Goal: Task Accomplishment & Management: Manage account settings

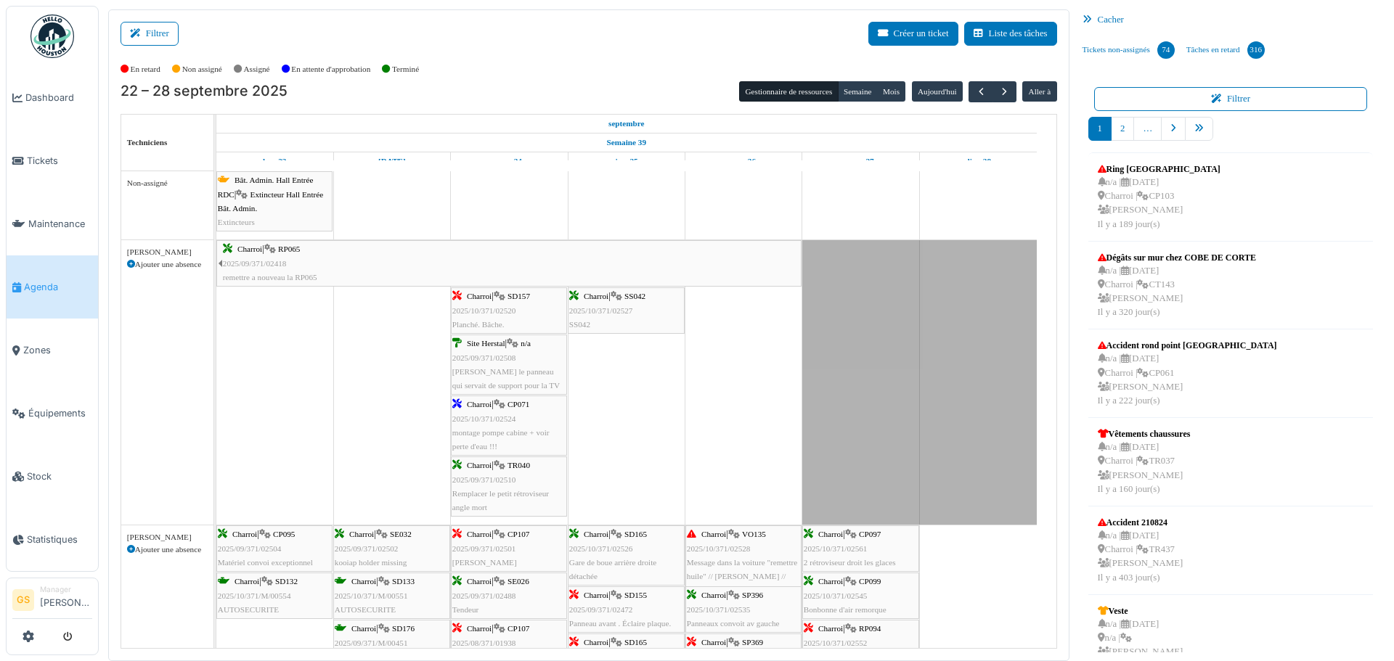
scroll to position [1452, 0]
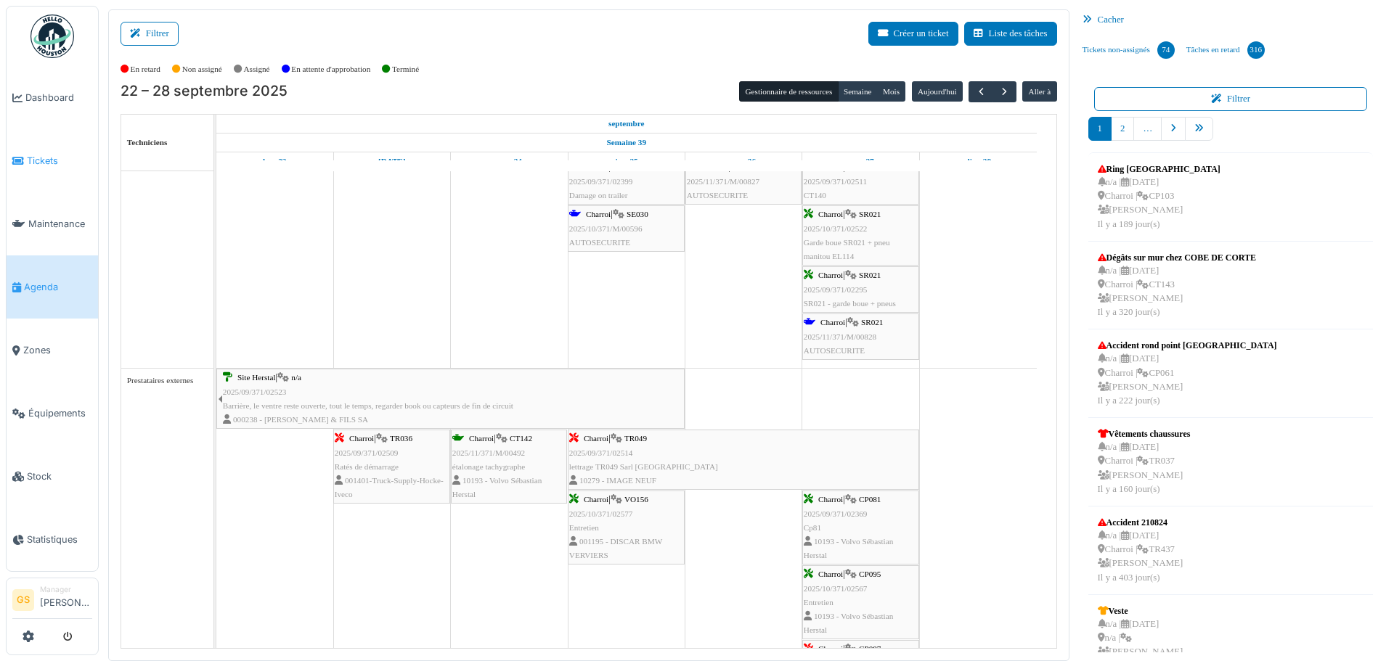
click at [33, 156] on span "Tickets" at bounding box center [59, 161] width 65 height 14
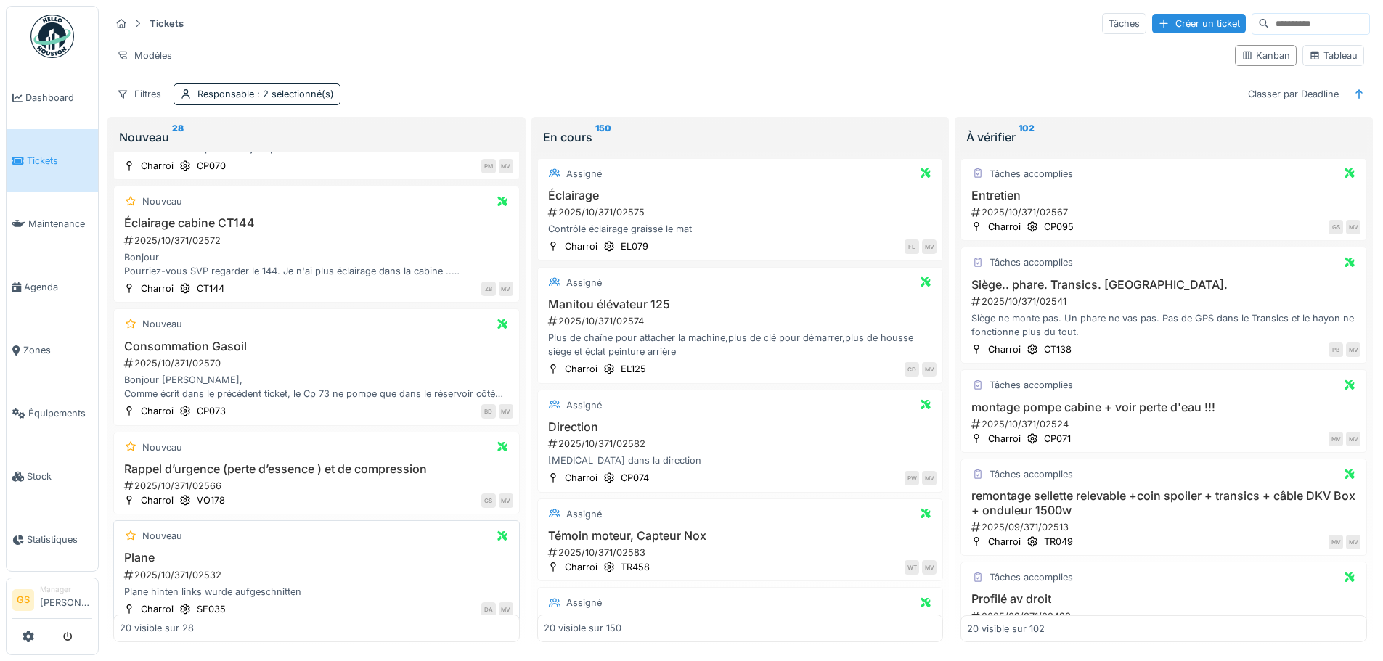
scroll to position [218, 0]
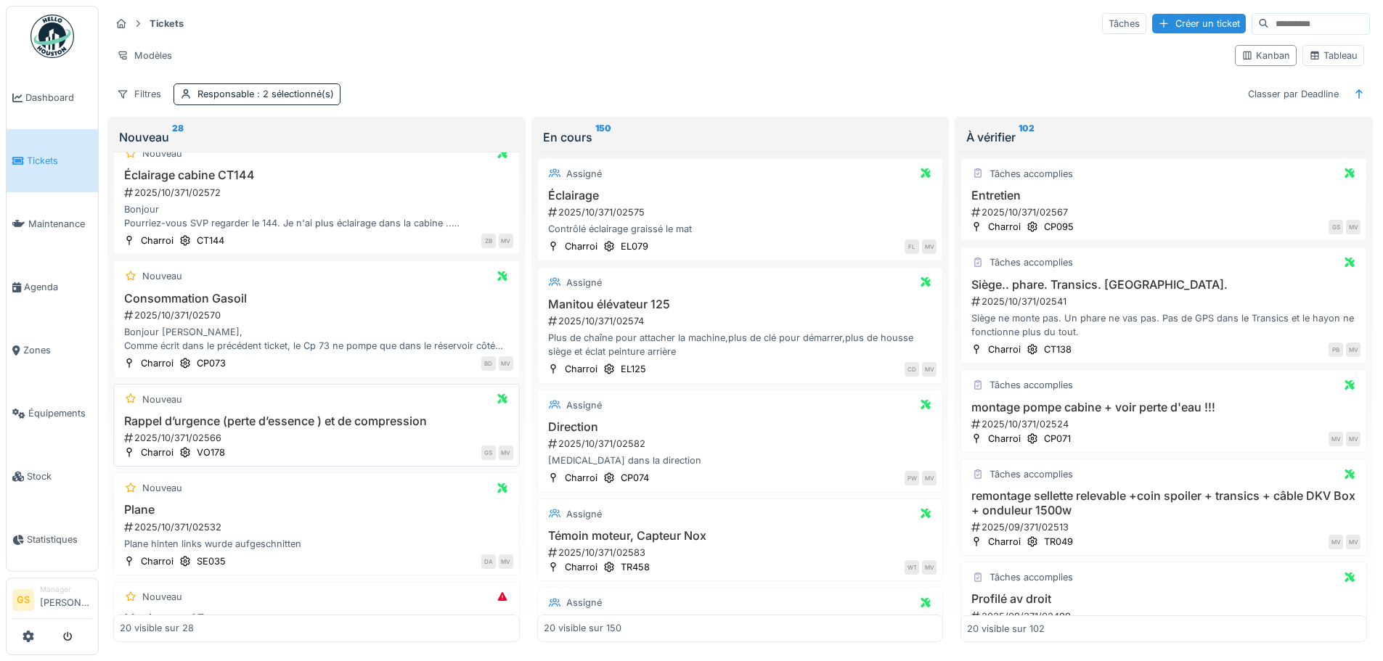
click at [182, 435] on div "2025/10/371/02566" at bounding box center [318, 438] width 391 height 14
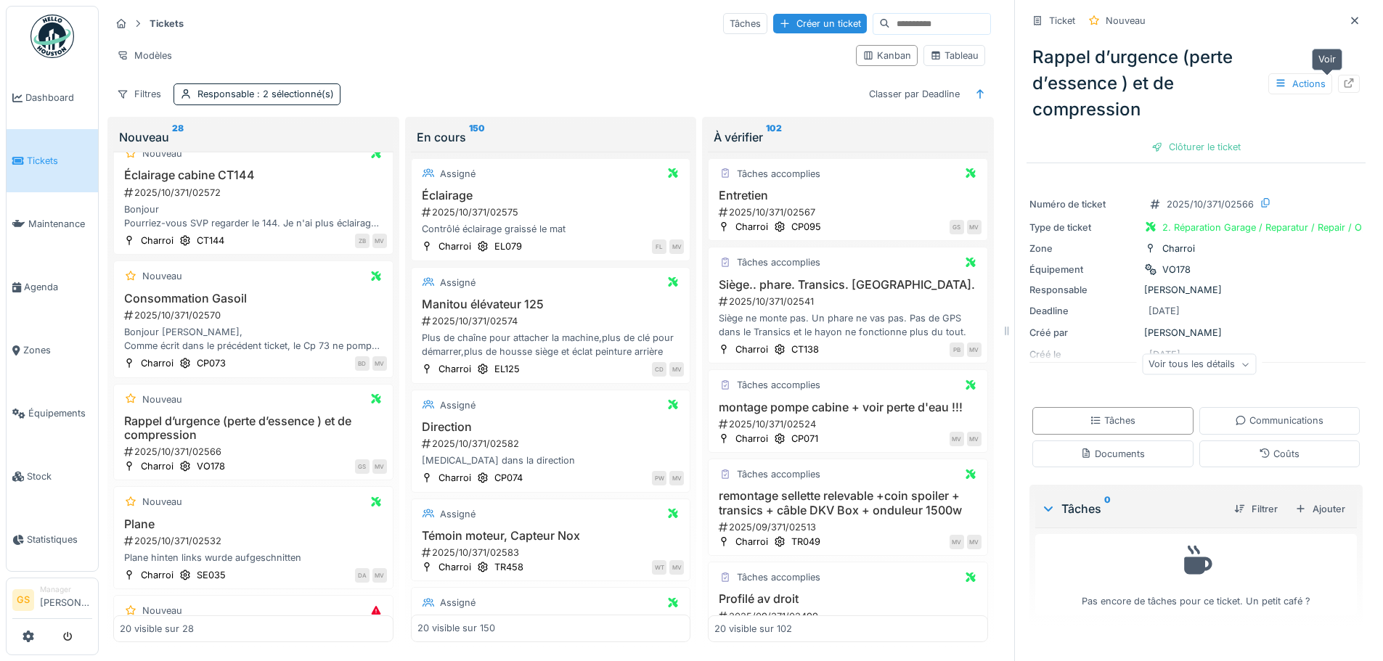
click at [1343, 82] on icon at bounding box center [1349, 82] width 12 height 9
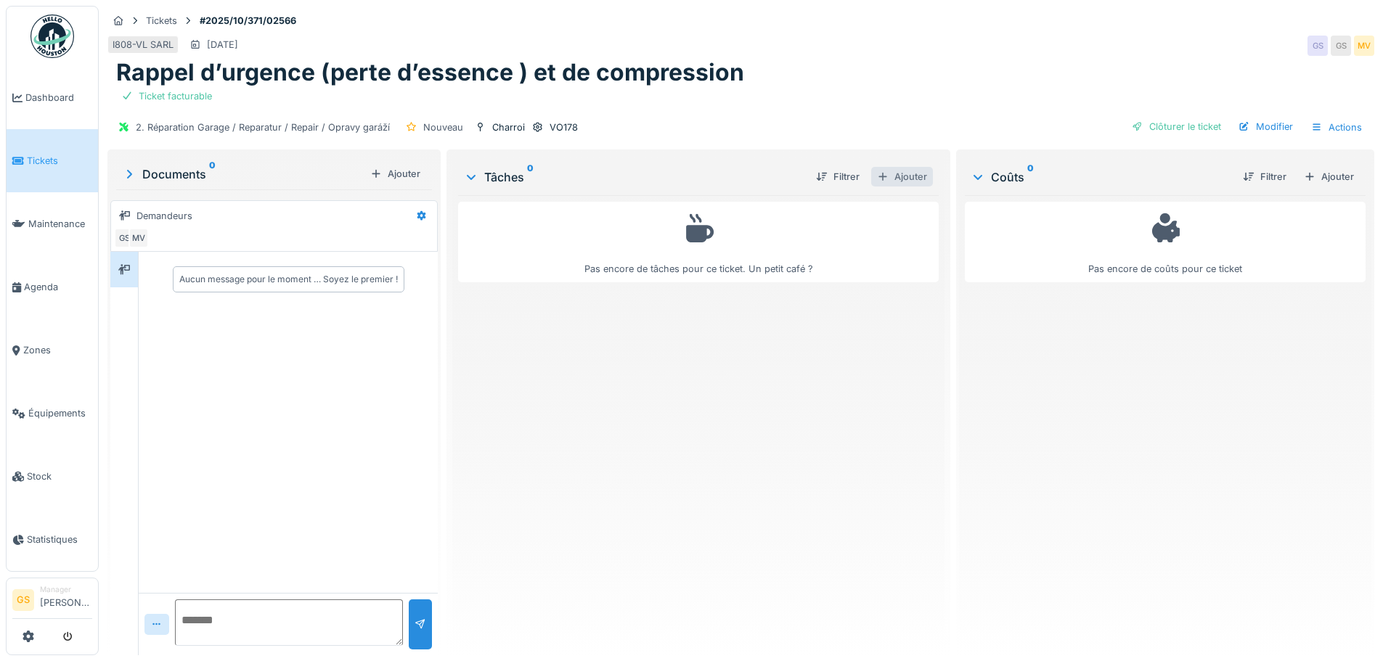
click at [909, 176] on div "Ajouter" at bounding box center [902, 177] width 62 height 20
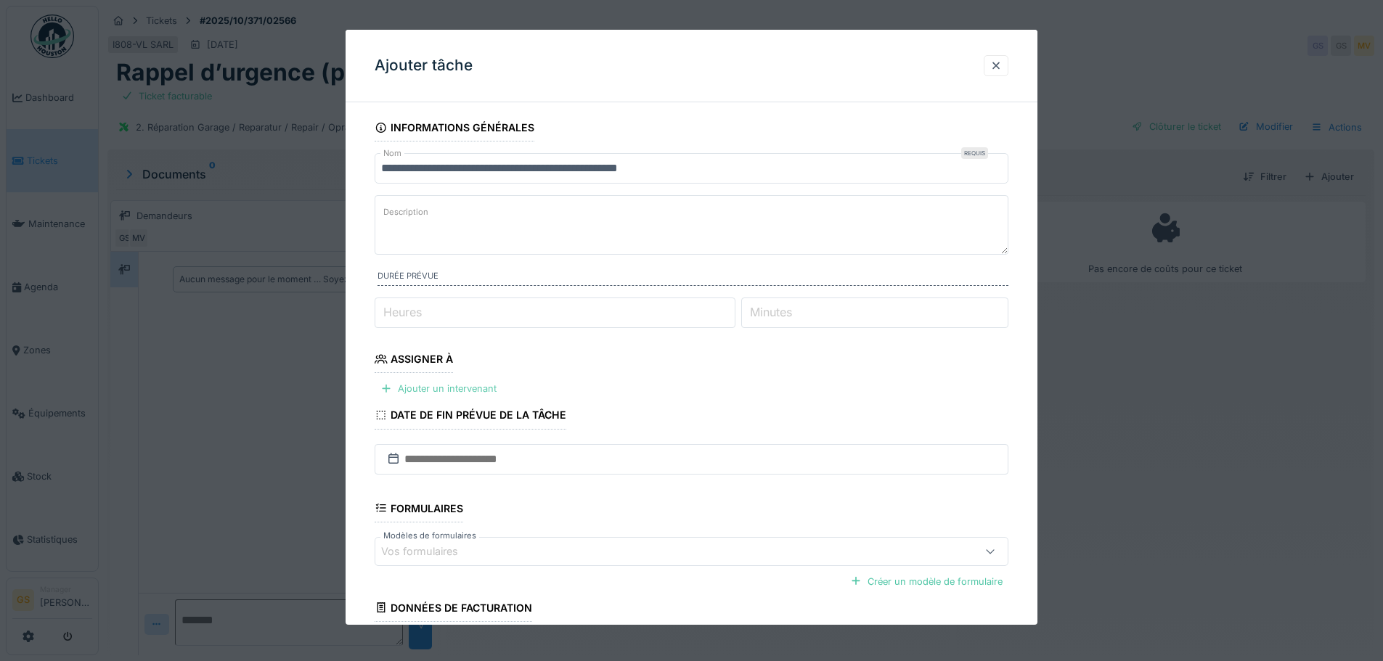
click at [499, 390] on div "Ajouter un intervenant" at bounding box center [439, 389] width 128 height 20
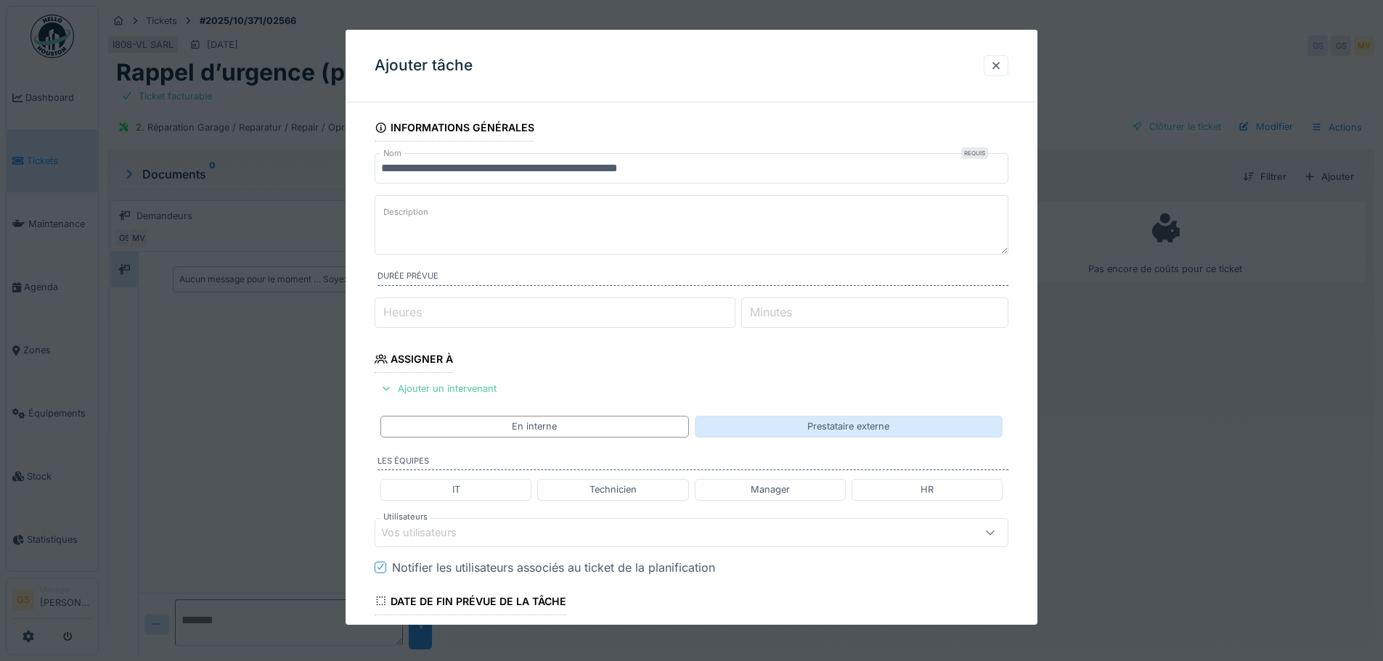
click at [764, 422] on div "Prestataire externe" at bounding box center [849, 426] width 308 height 21
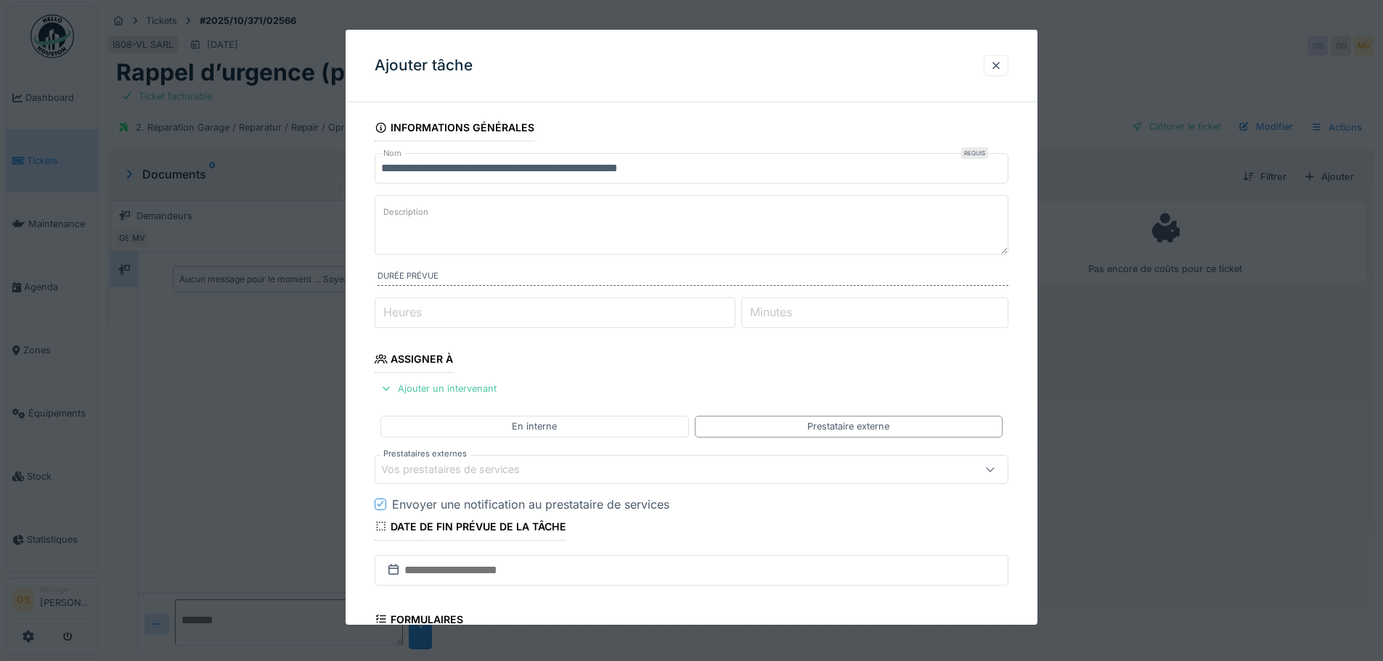
click at [478, 468] on div "Vos prestataires de services" at bounding box center [460, 470] width 159 height 16
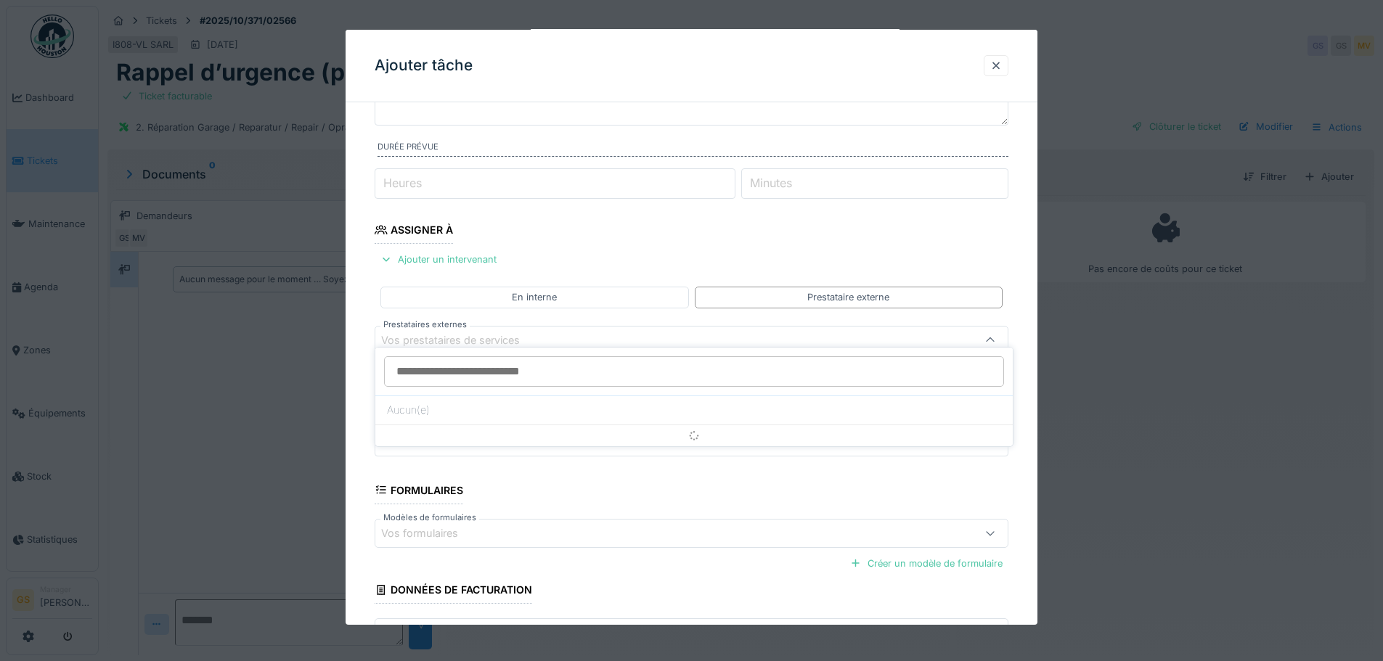
scroll to position [142, 0]
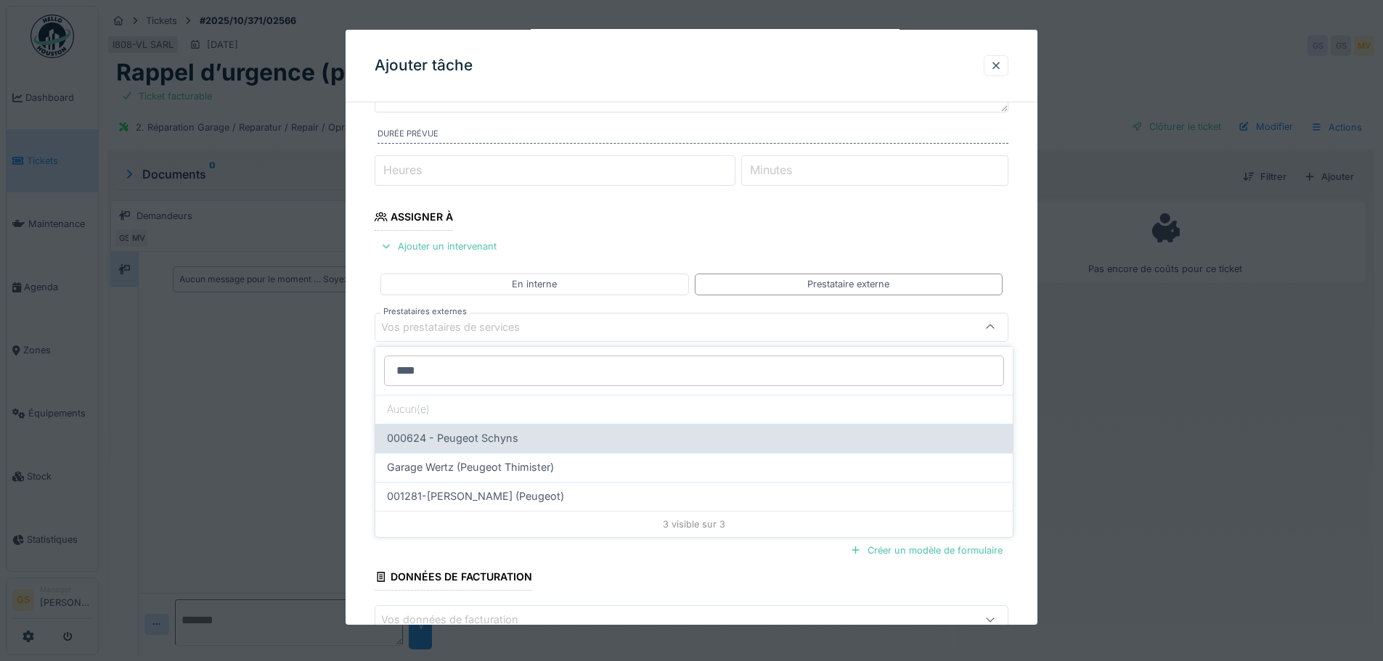
type input "****"
click at [474, 440] on span "000624 - Peugeot Schyns" at bounding box center [452, 438] width 131 height 16
type input "*****"
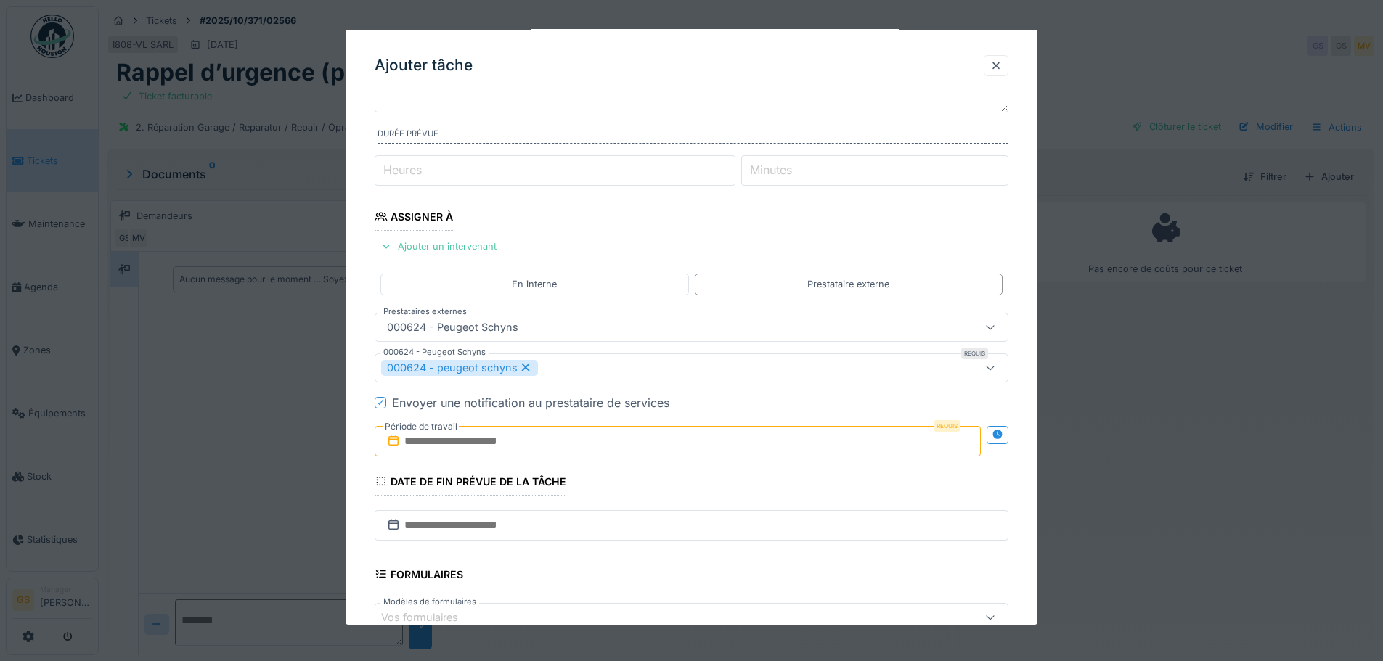
click at [407, 442] on input "text" at bounding box center [678, 441] width 606 height 30
click at [658, 399] on div "1" at bounding box center [657, 401] width 20 height 20
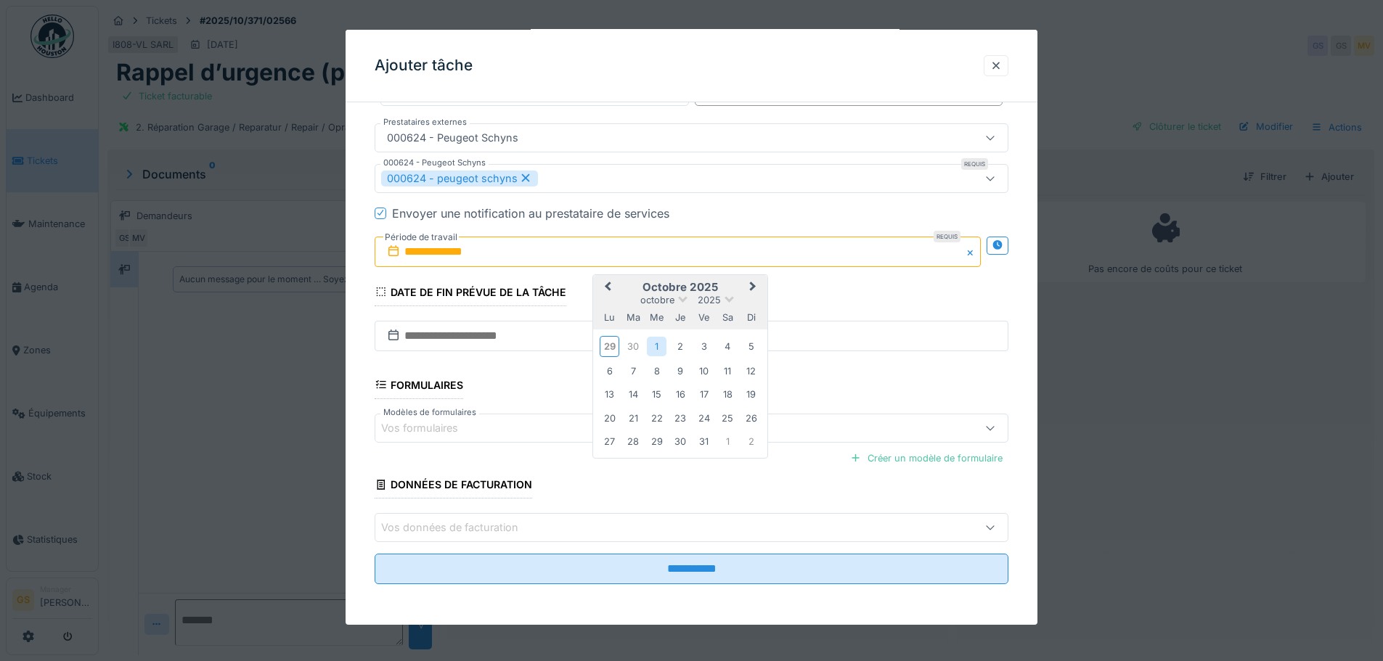
scroll to position [11, 0]
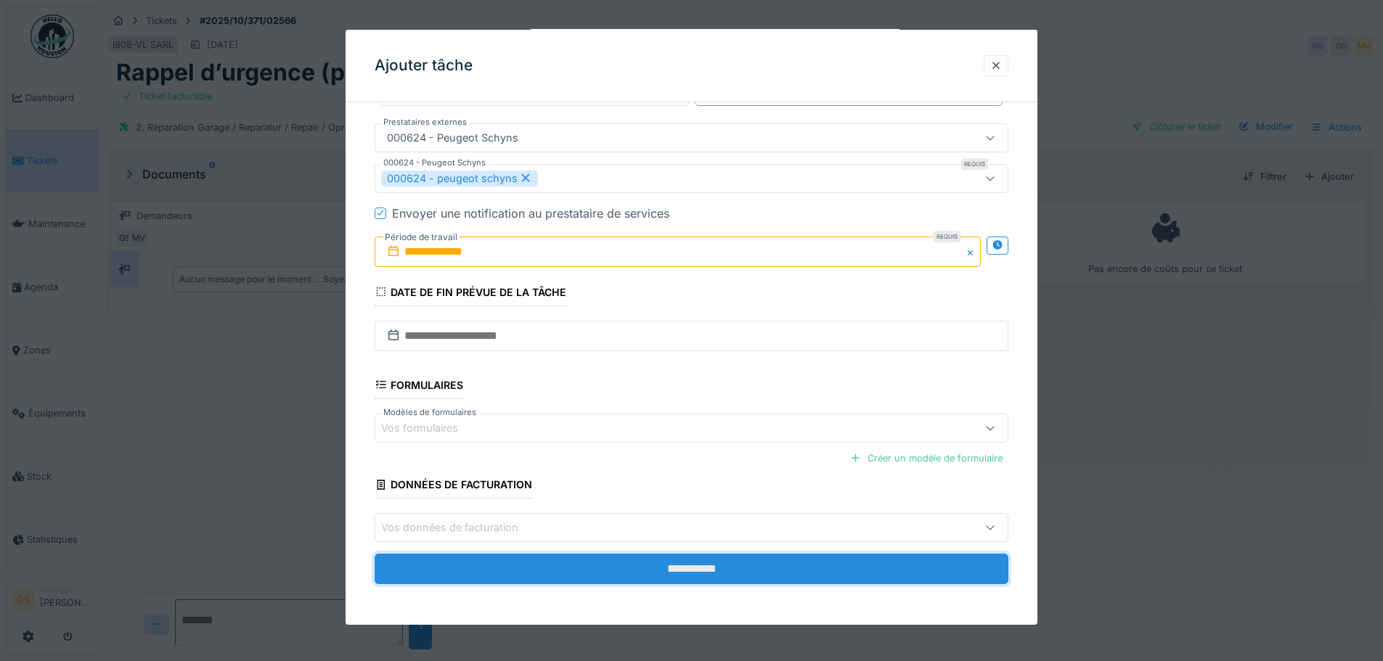
click at [662, 561] on input "**********" at bounding box center [692, 569] width 634 height 30
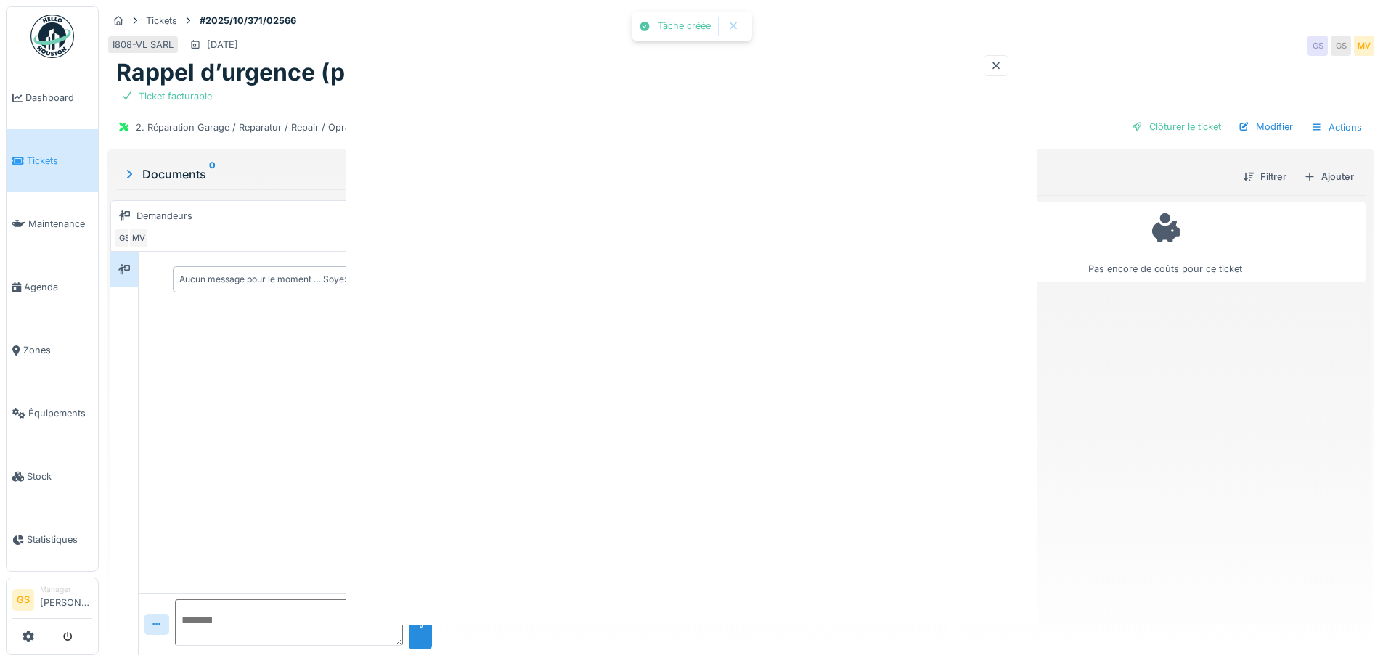
scroll to position [0, 0]
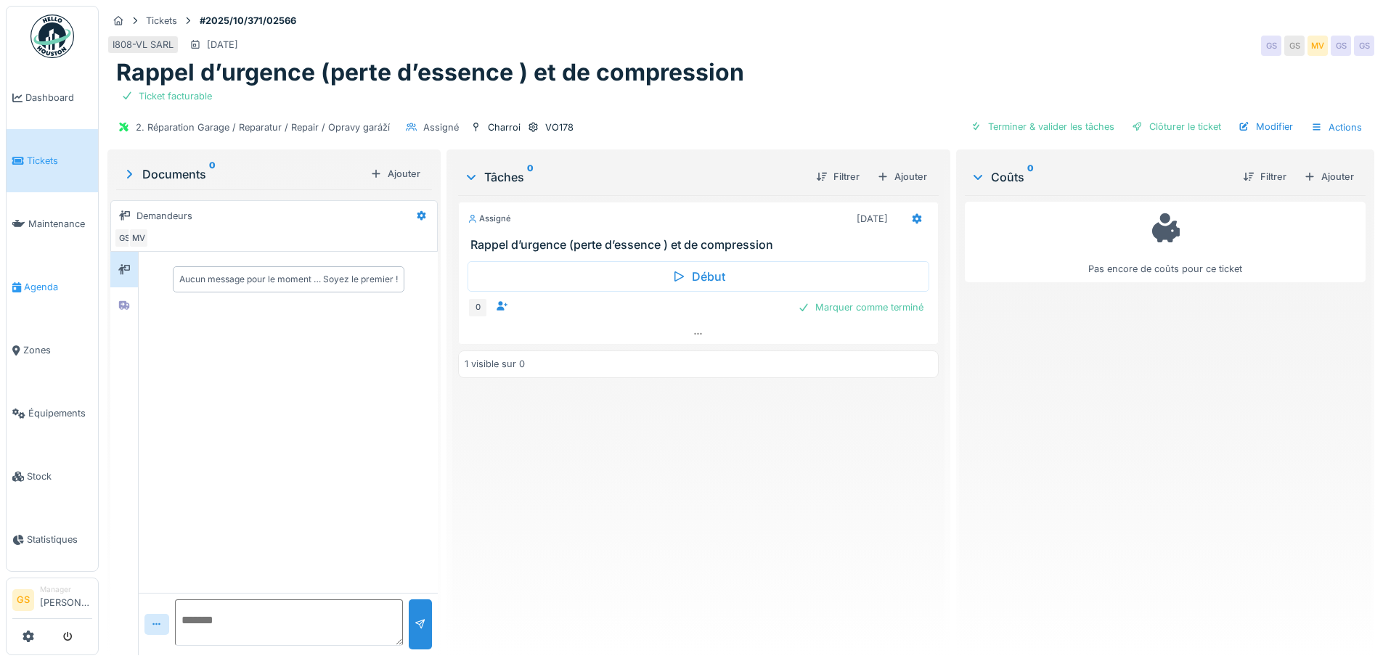
click at [33, 280] on span "Agenda" at bounding box center [58, 287] width 68 height 14
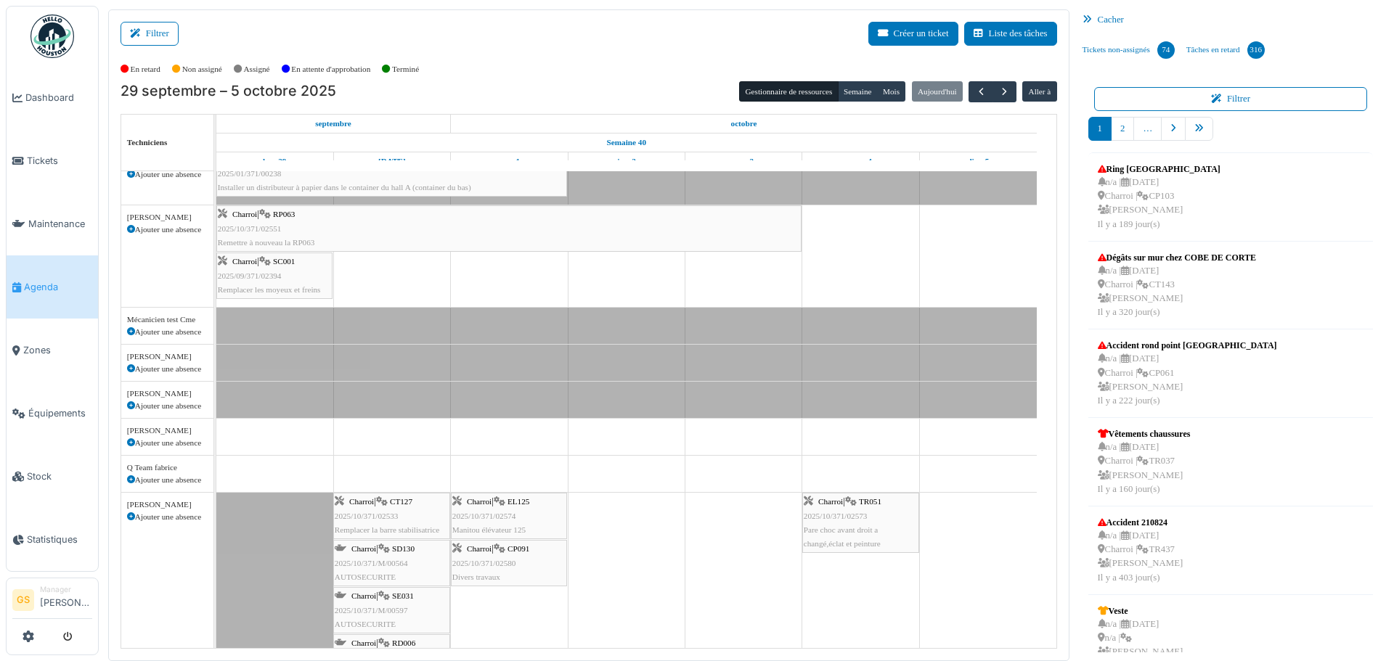
scroll to position [290, 0]
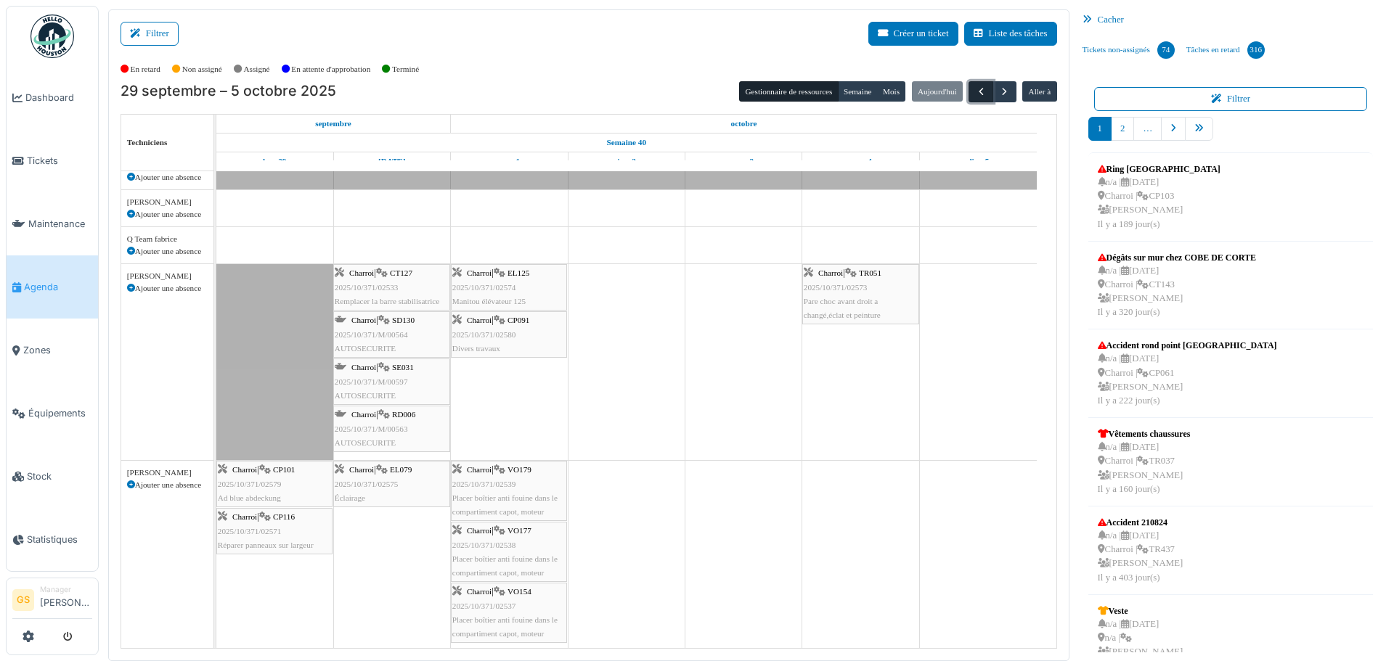
click at [975, 90] on span "button" at bounding box center [981, 92] width 12 height 12
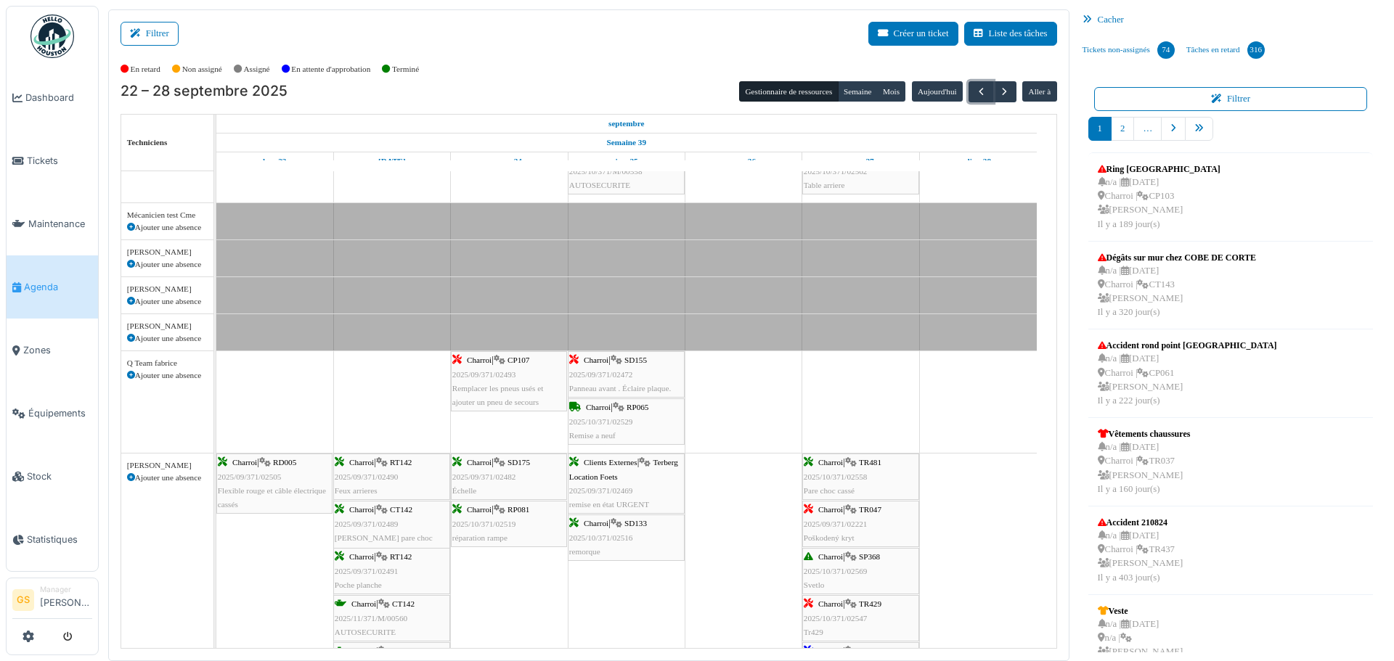
scroll to position [0, 0]
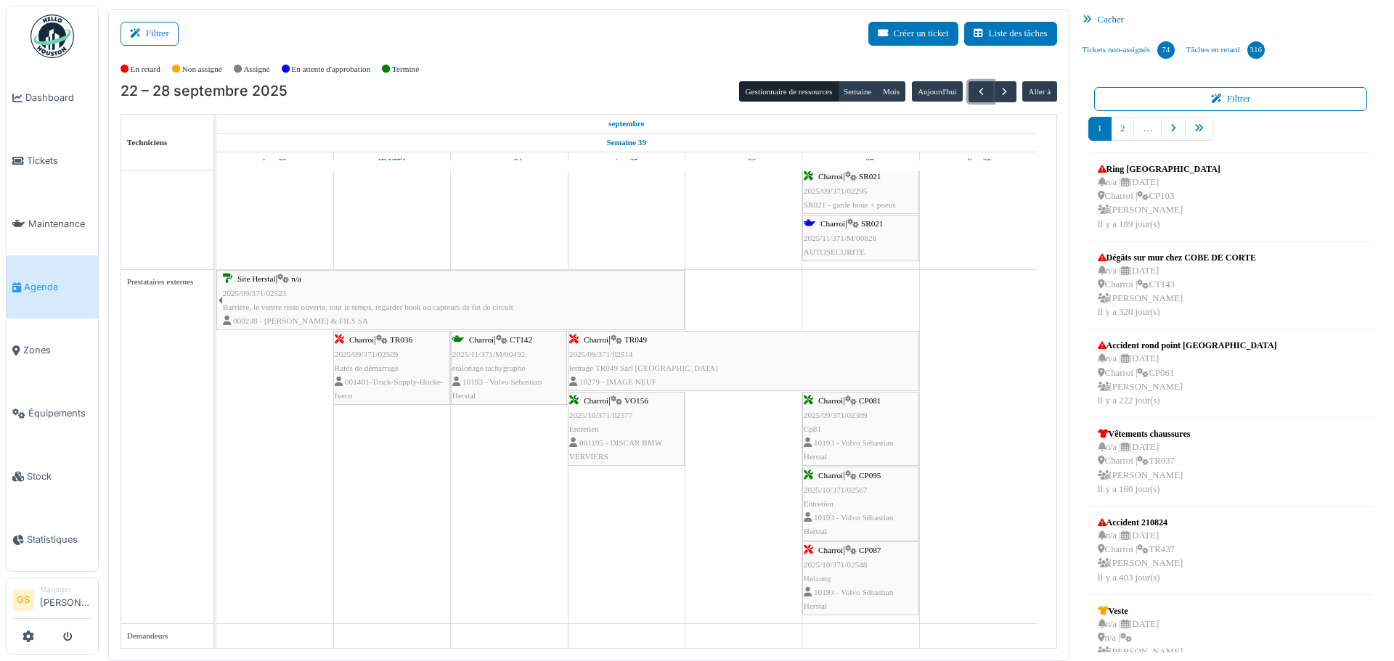
click at [838, 559] on div "Charroi | CP087 2025/10/371/02548 Heizung 10193 - Volvo Sébastian Herstal" at bounding box center [861, 579] width 114 height 70
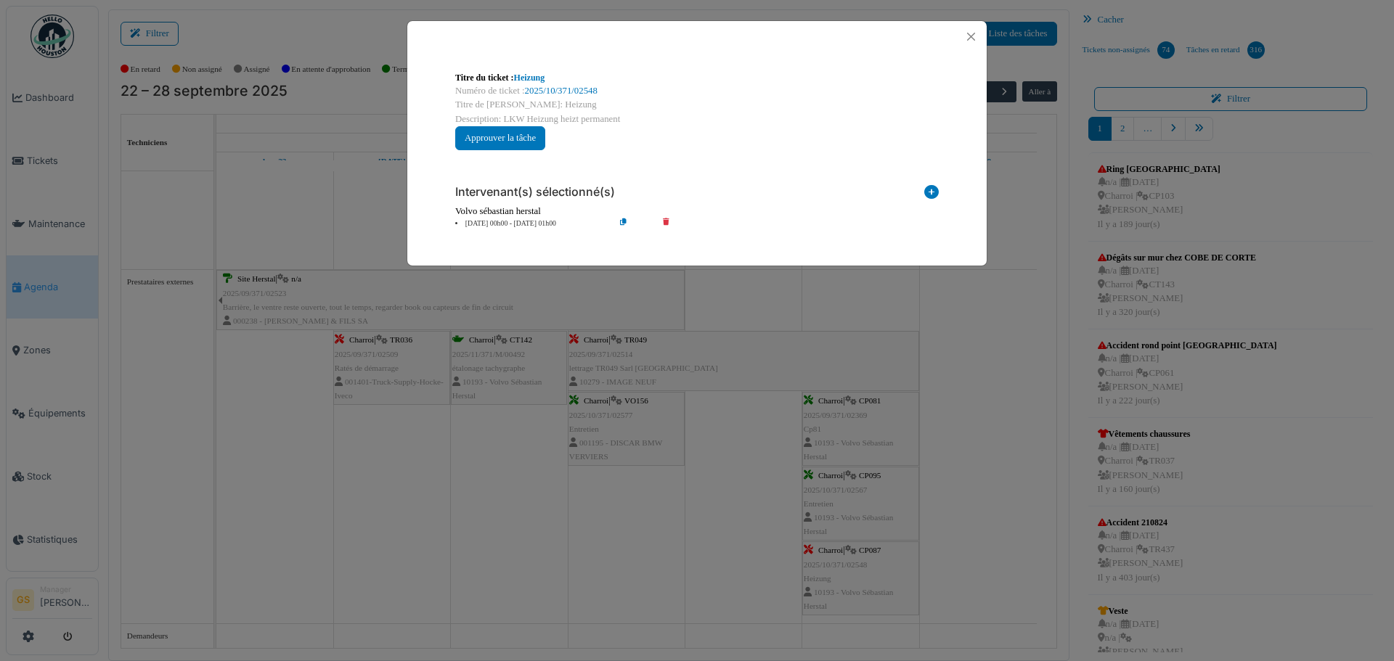
click at [562, 84] on div "Numéro de ticket : 2025/10/371/02548" at bounding box center [696, 91] width 483 height 14
click at [557, 86] on link "2025/10/371/02548" at bounding box center [561, 91] width 73 height 10
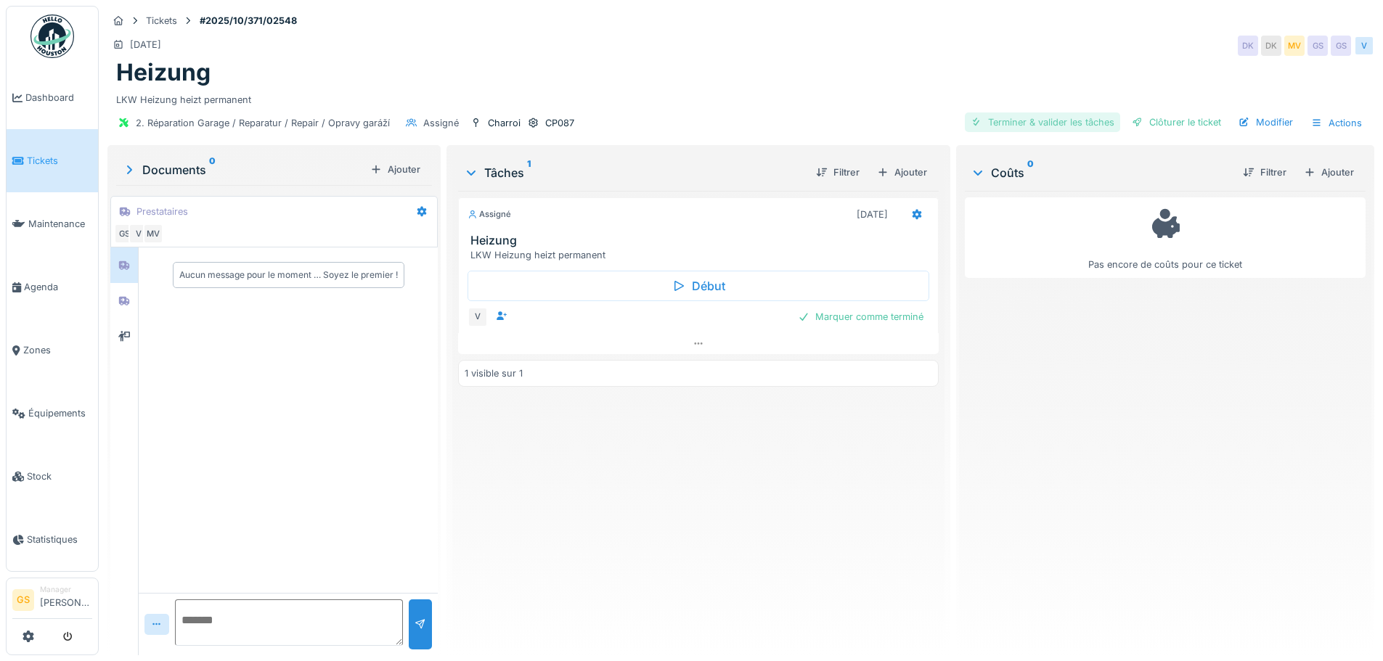
click at [1039, 123] on div "Terminer & valider les tâches" at bounding box center [1042, 123] width 155 height 20
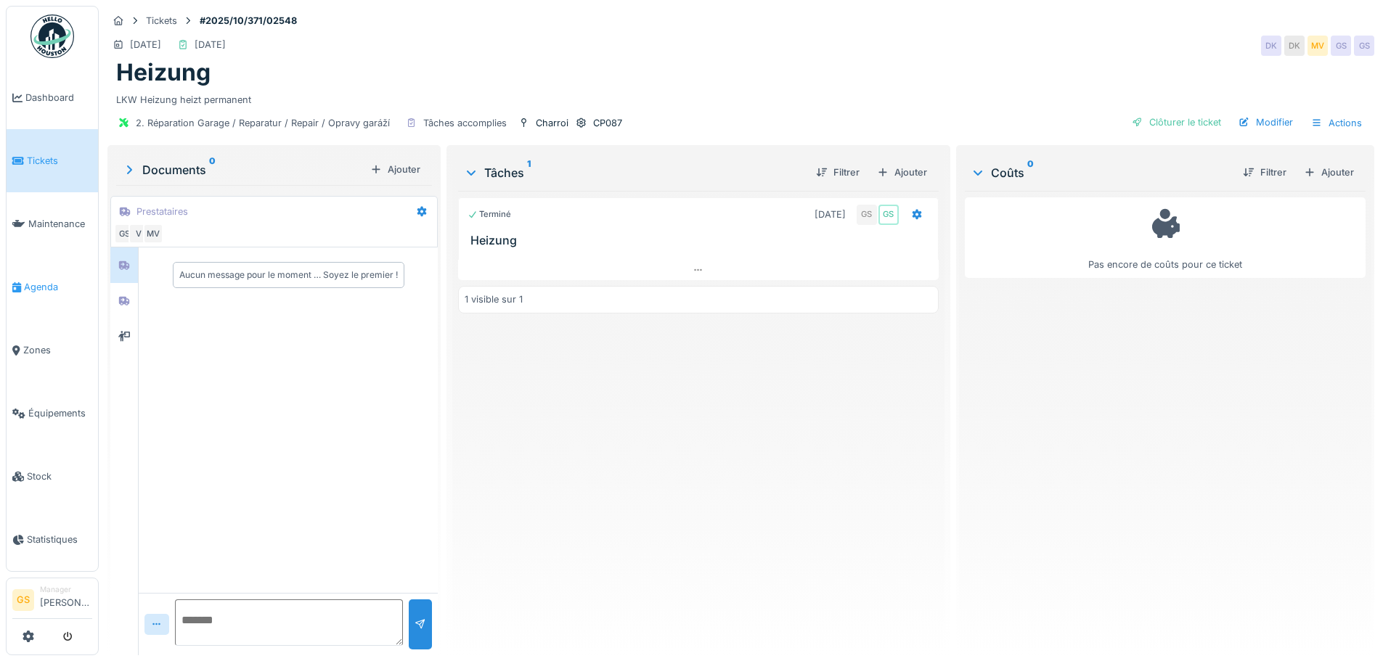
click at [39, 281] on span "Agenda" at bounding box center [58, 287] width 68 height 14
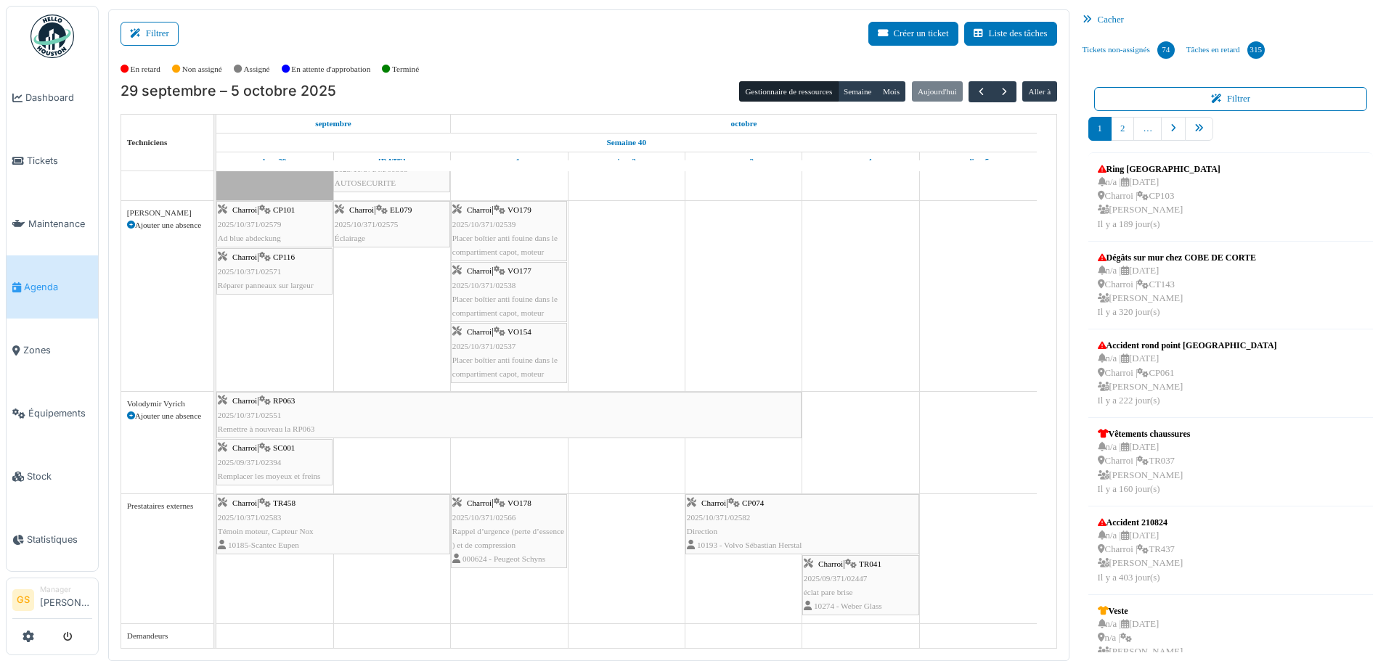
scroll to position [3, 0]
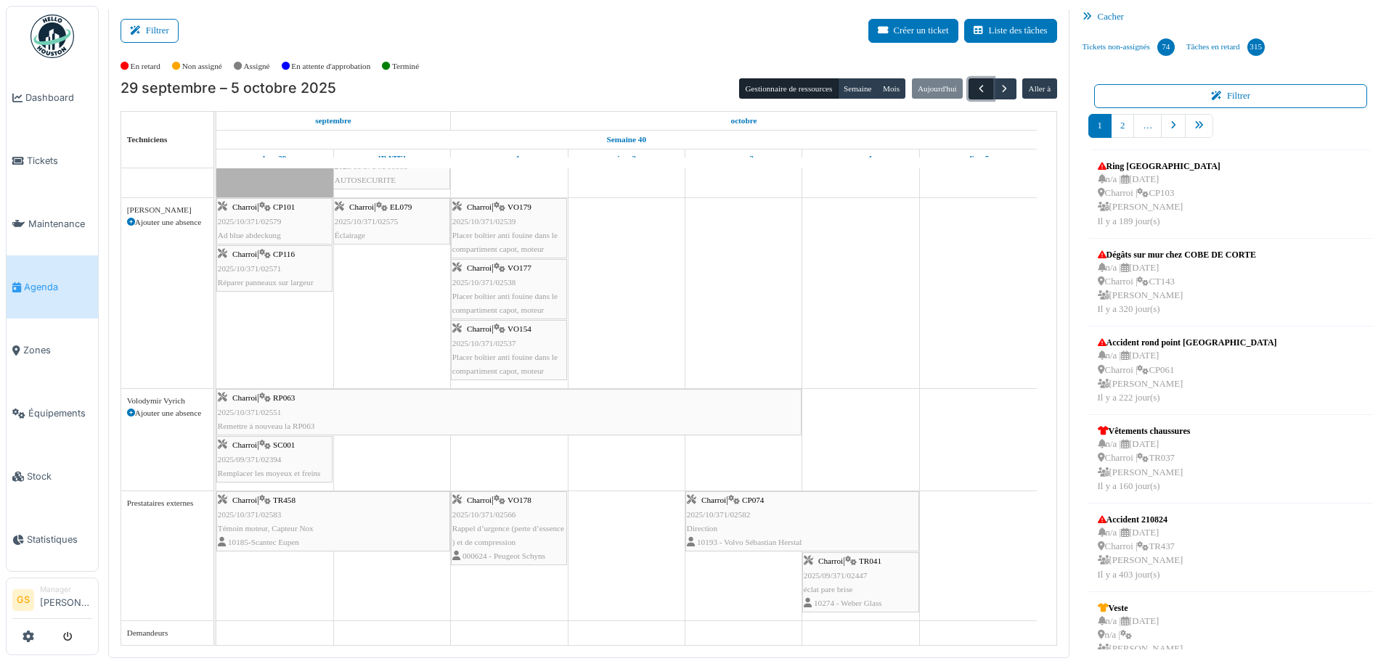
click at [968, 85] on button "button" at bounding box center [980, 88] width 24 height 21
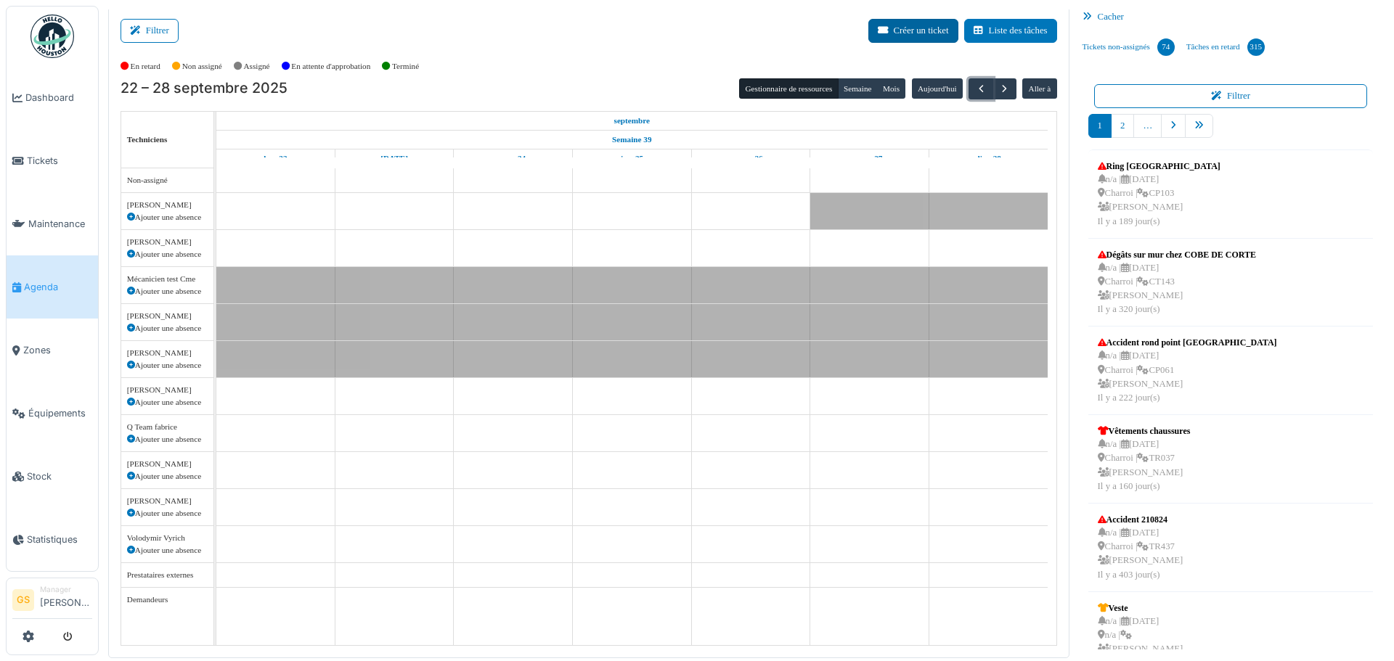
scroll to position [0, 0]
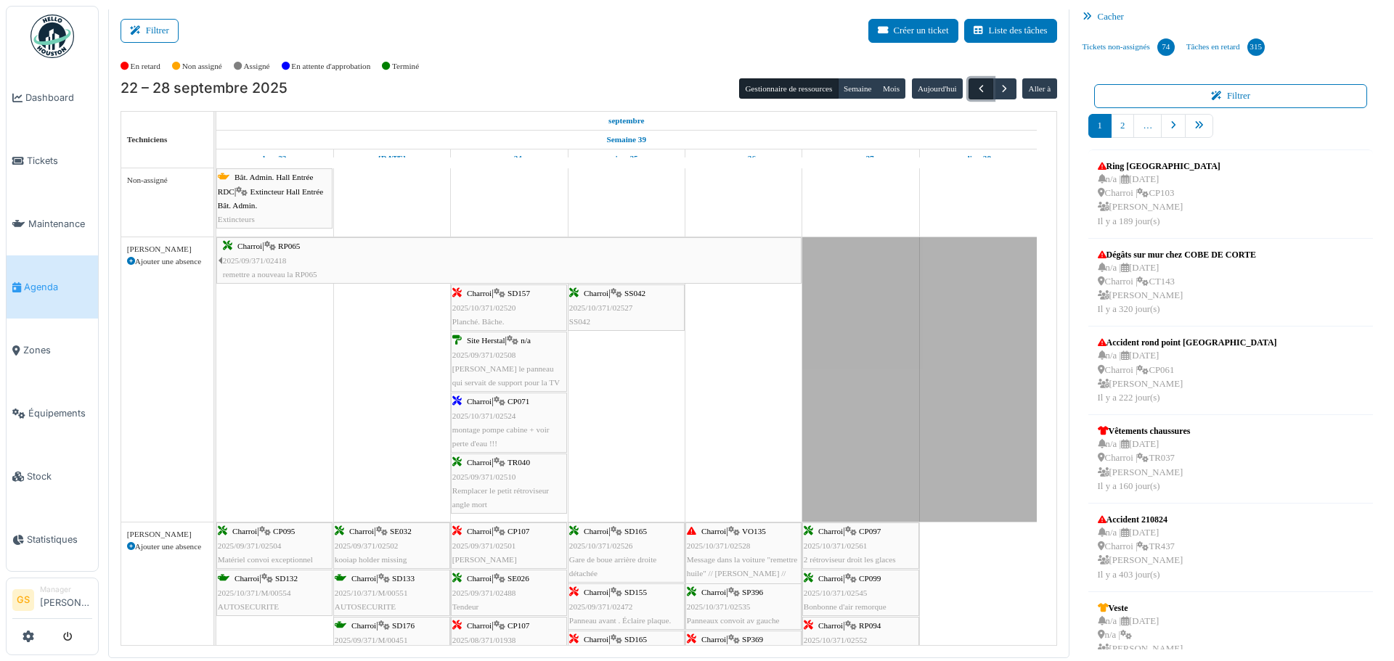
click at [975, 93] on span "button" at bounding box center [981, 89] width 12 height 12
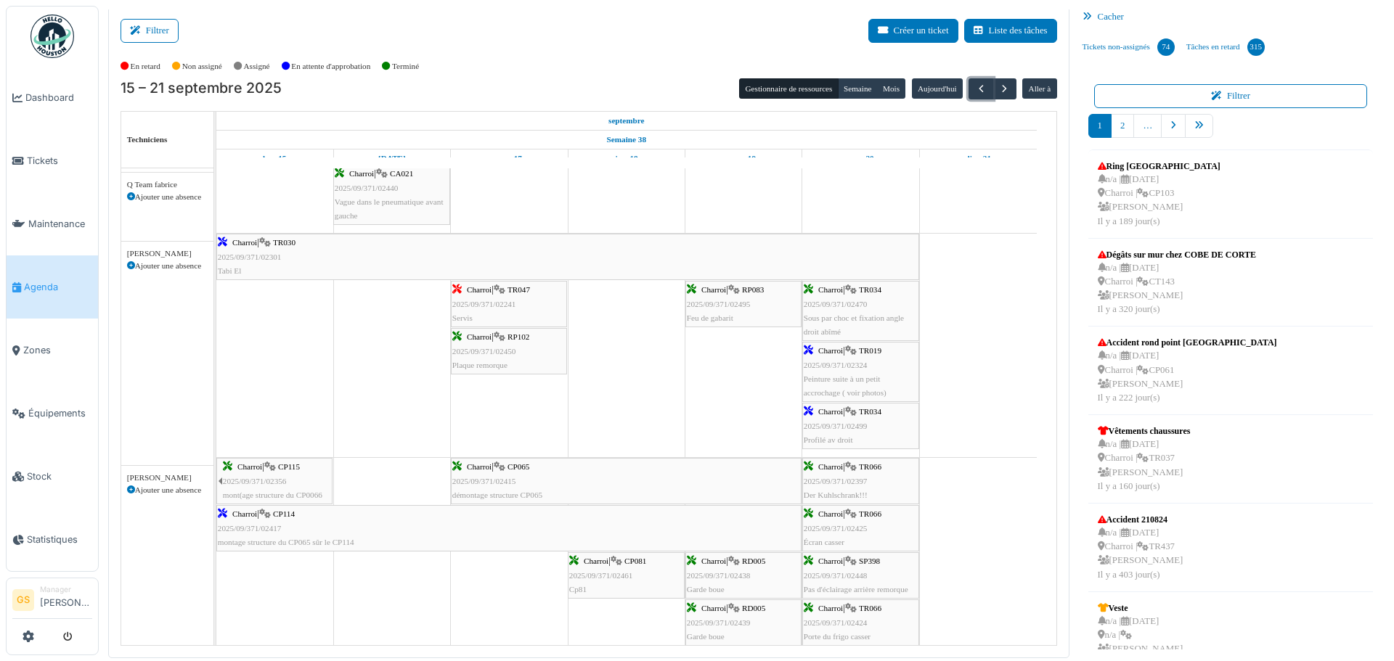
scroll to position [1307, 0]
click at [839, 362] on span "2025/09/371/02324" at bounding box center [836, 365] width 64 height 9
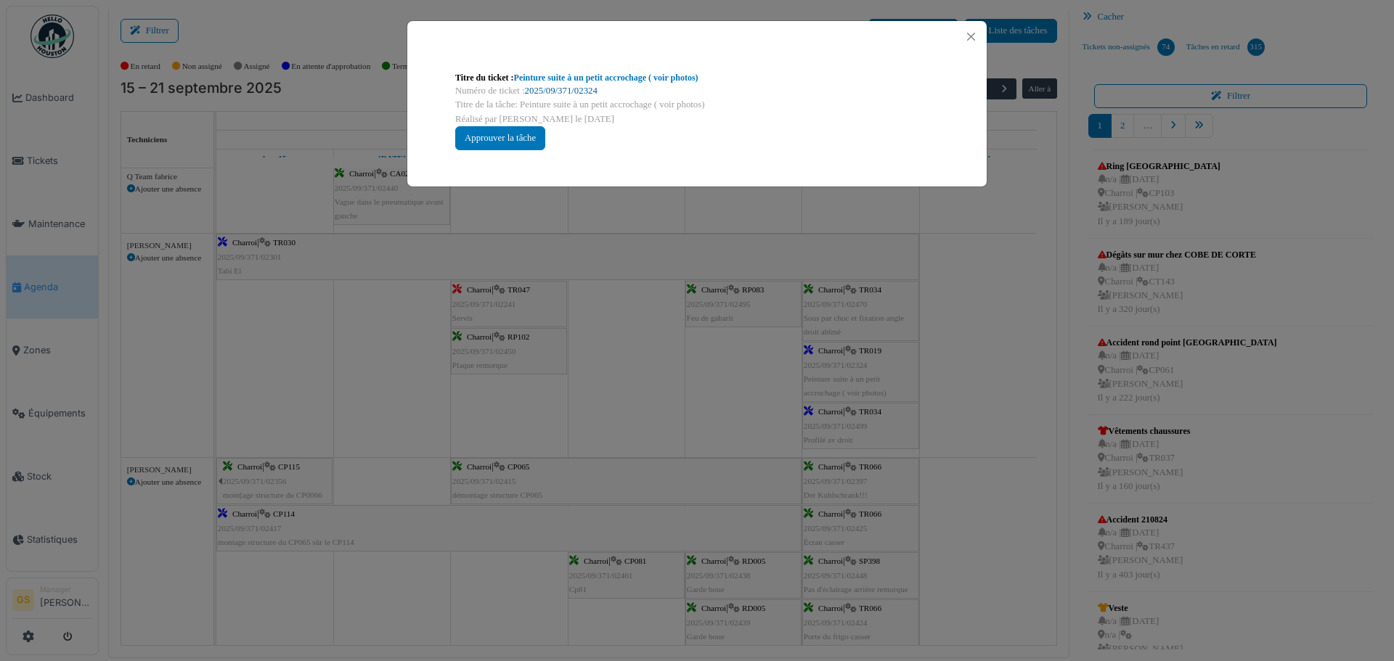
click at [578, 89] on link "2025/09/371/02324" at bounding box center [561, 91] width 73 height 10
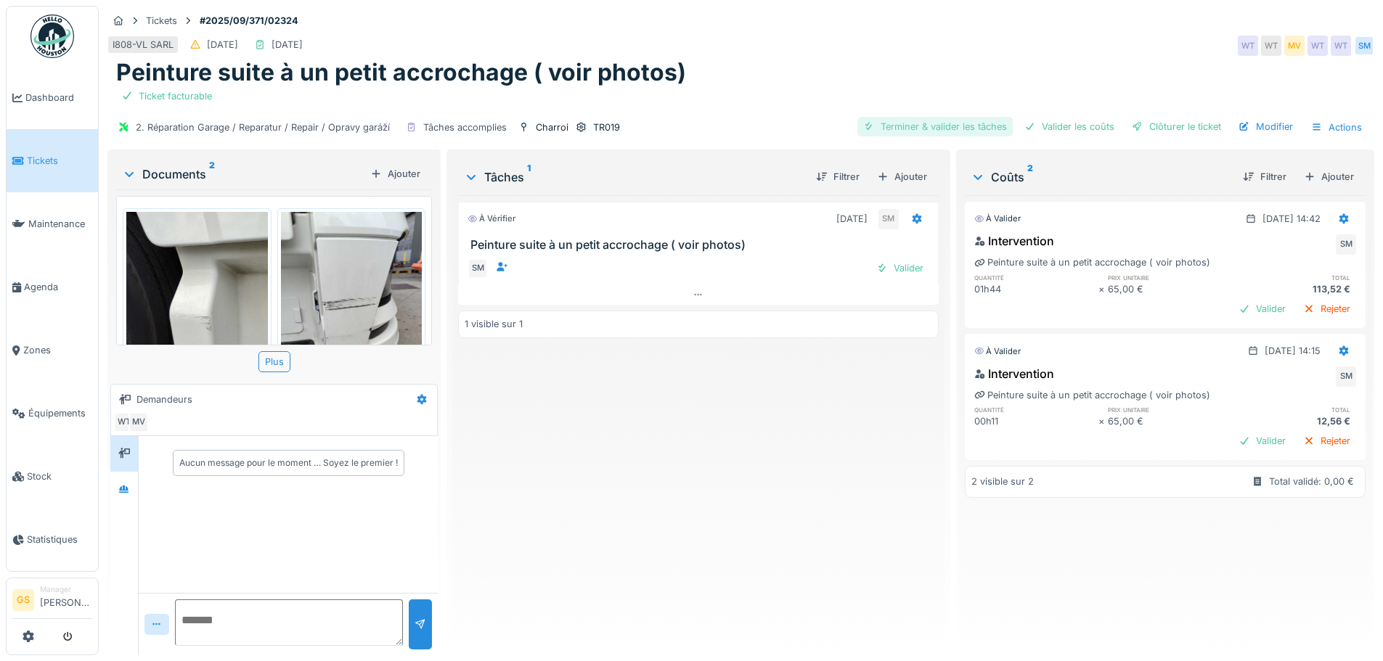
click at [981, 128] on div "Terminer & valider les tâches" at bounding box center [934, 127] width 155 height 20
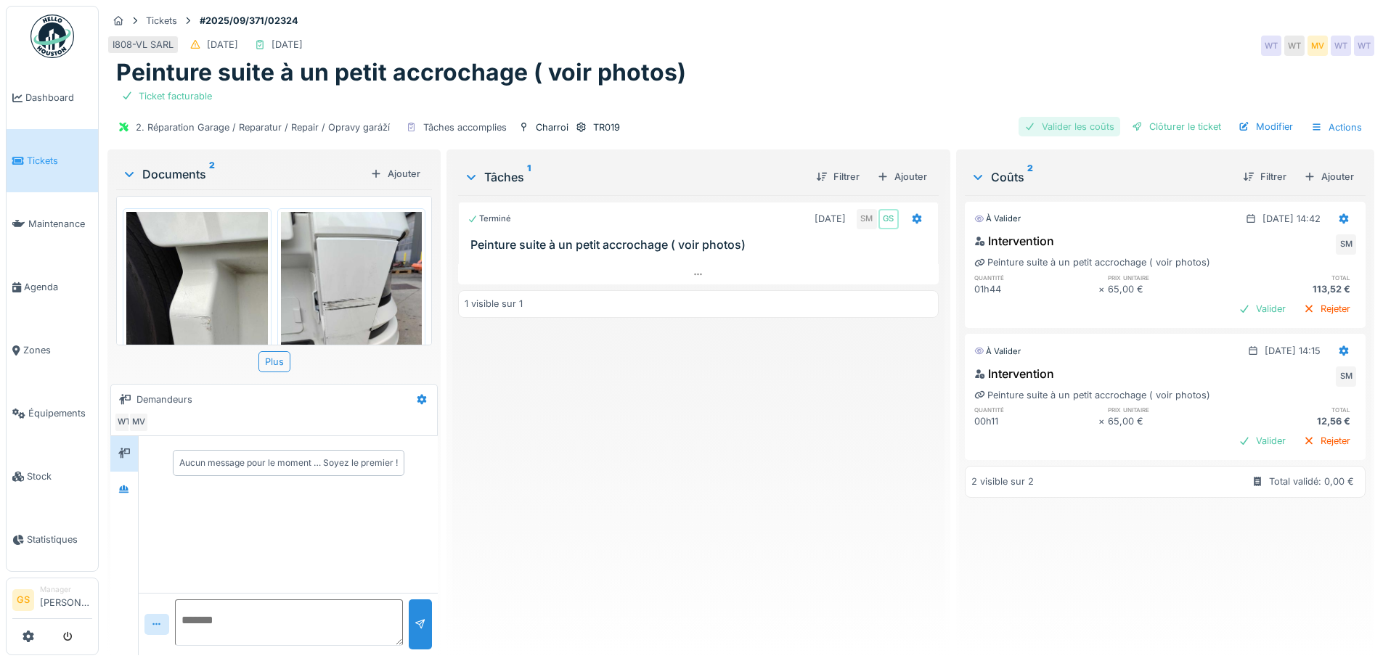
click at [1037, 123] on div "Valider les coûts" at bounding box center [1069, 127] width 102 height 20
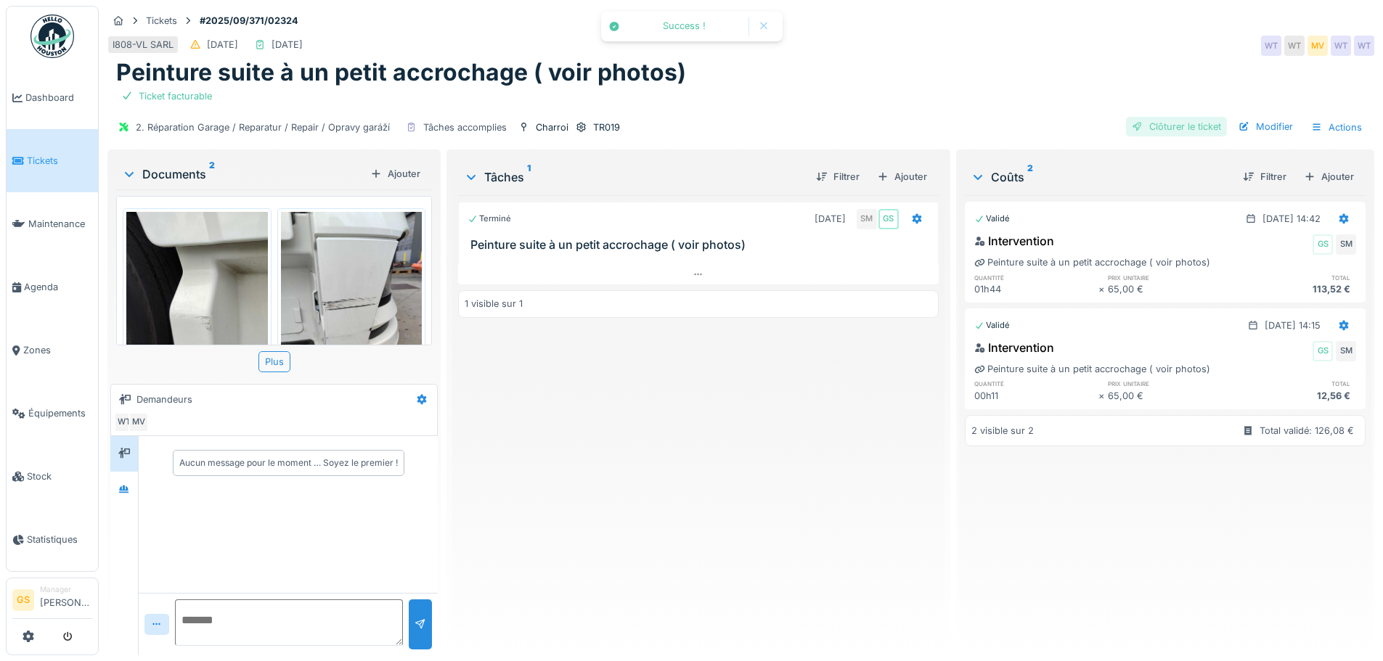
click at [1143, 124] on div "Clôturer le ticket" at bounding box center [1176, 127] width 101 height 20
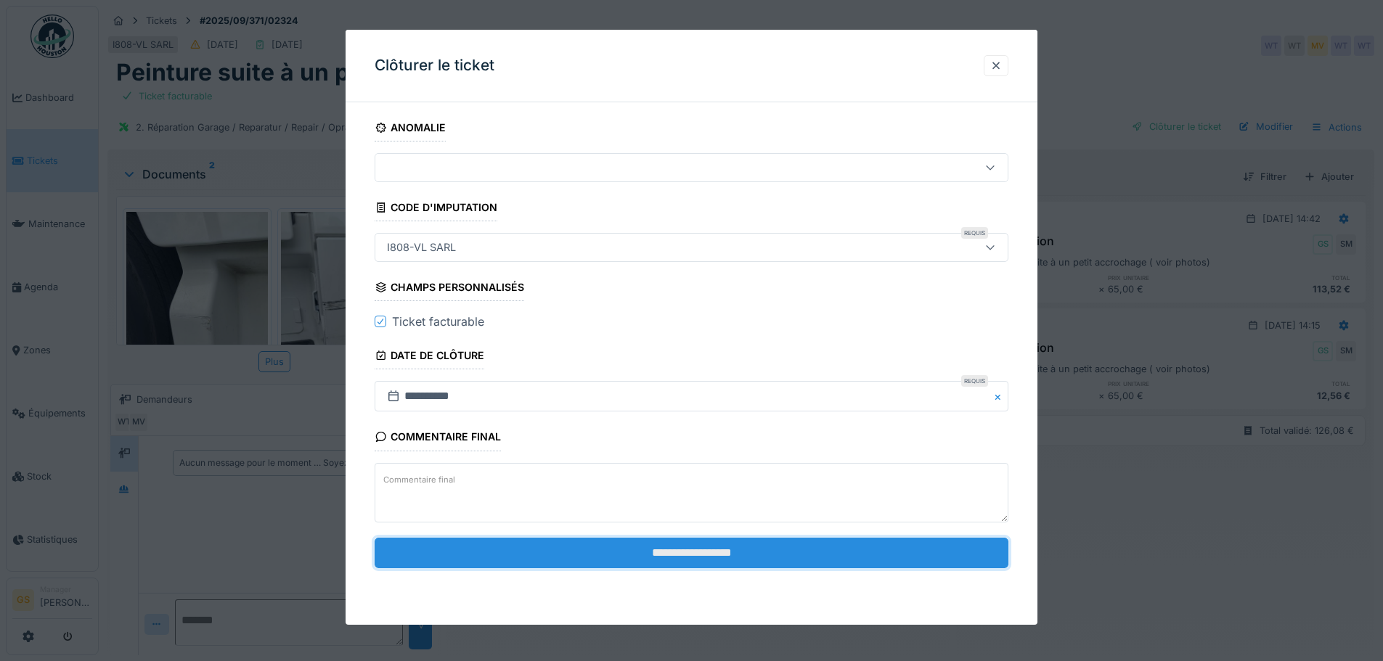
click at [696, 548] on input "**********" at bounding box center [692, 553] width 634 height 30
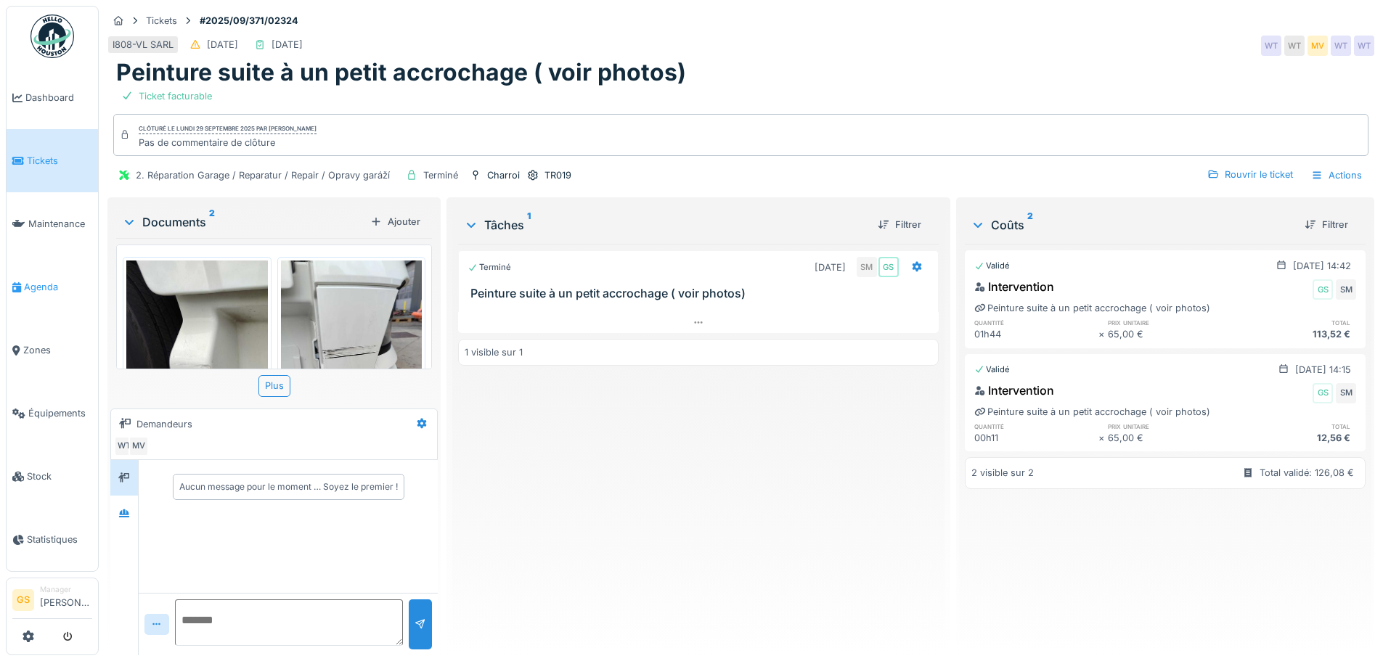
click at [47, 280] on span "Agenda" at bounding box center [58, 287] width 68 height 14
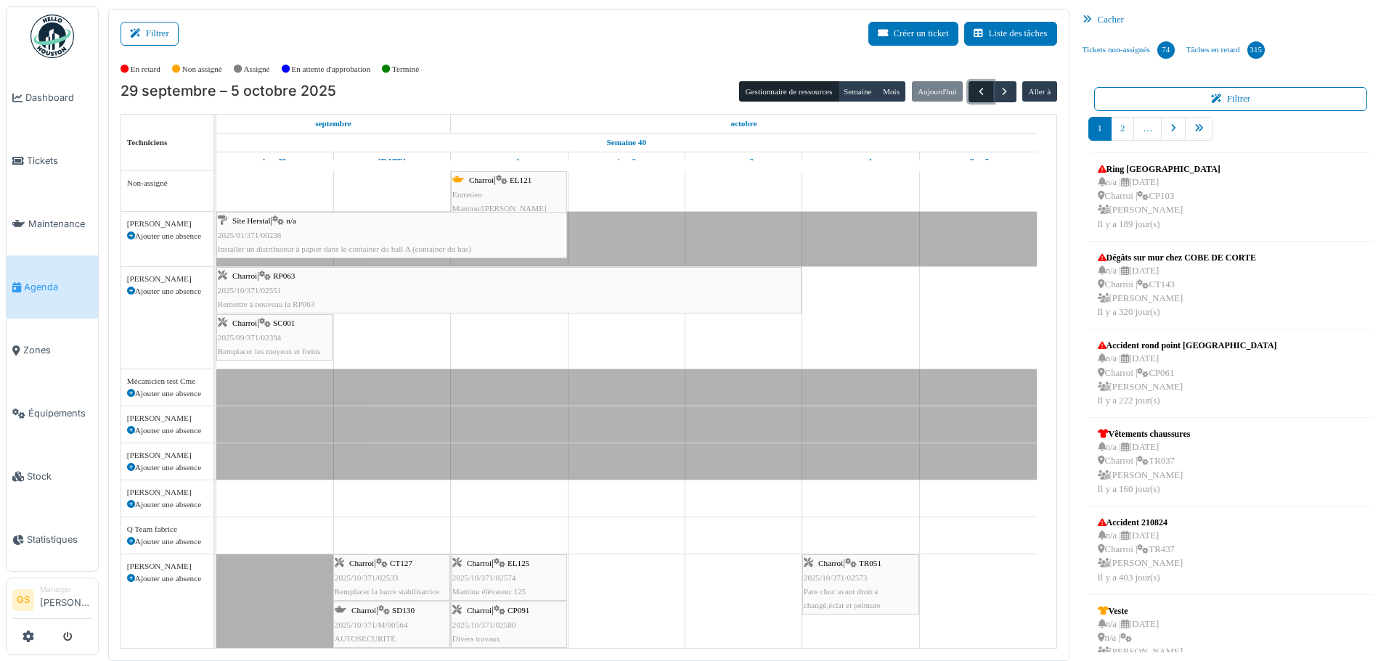
click at [975, 91] on span "button" at bounding box center [981, 92] width 12 height 12
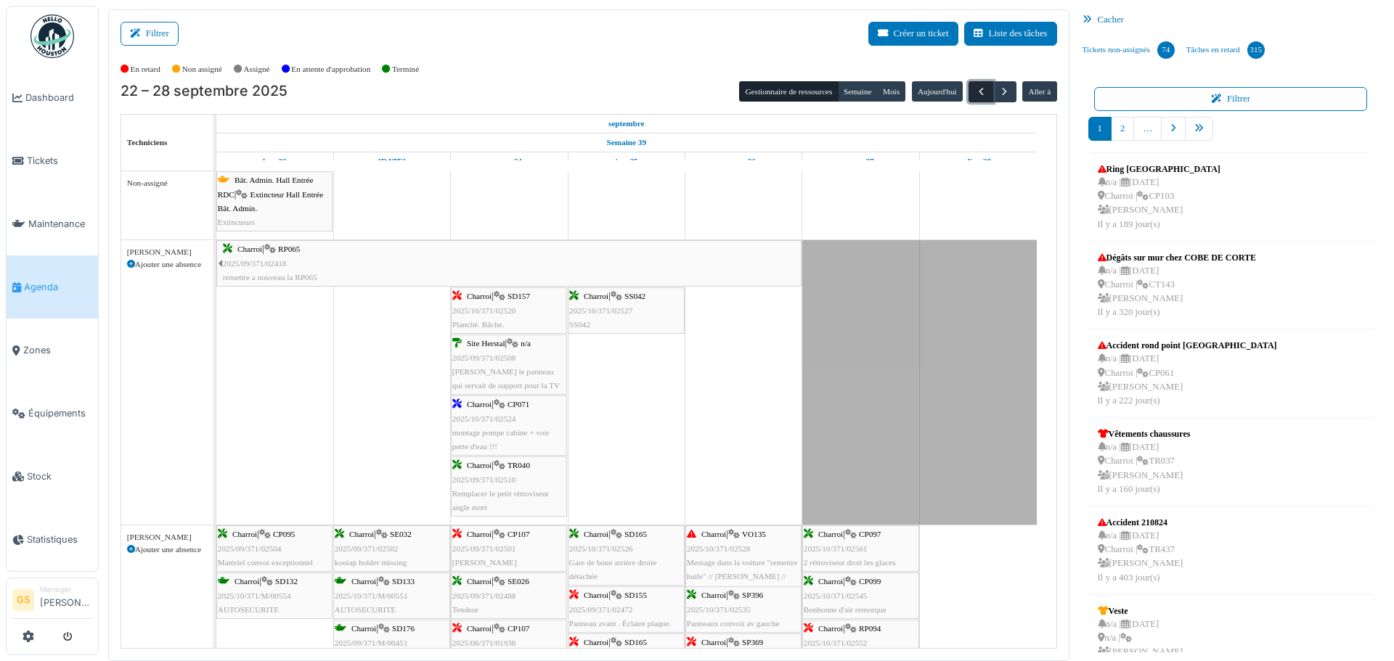
click at [975, 91] on span "button" at bounding box center [981, 92] width 12 height 12
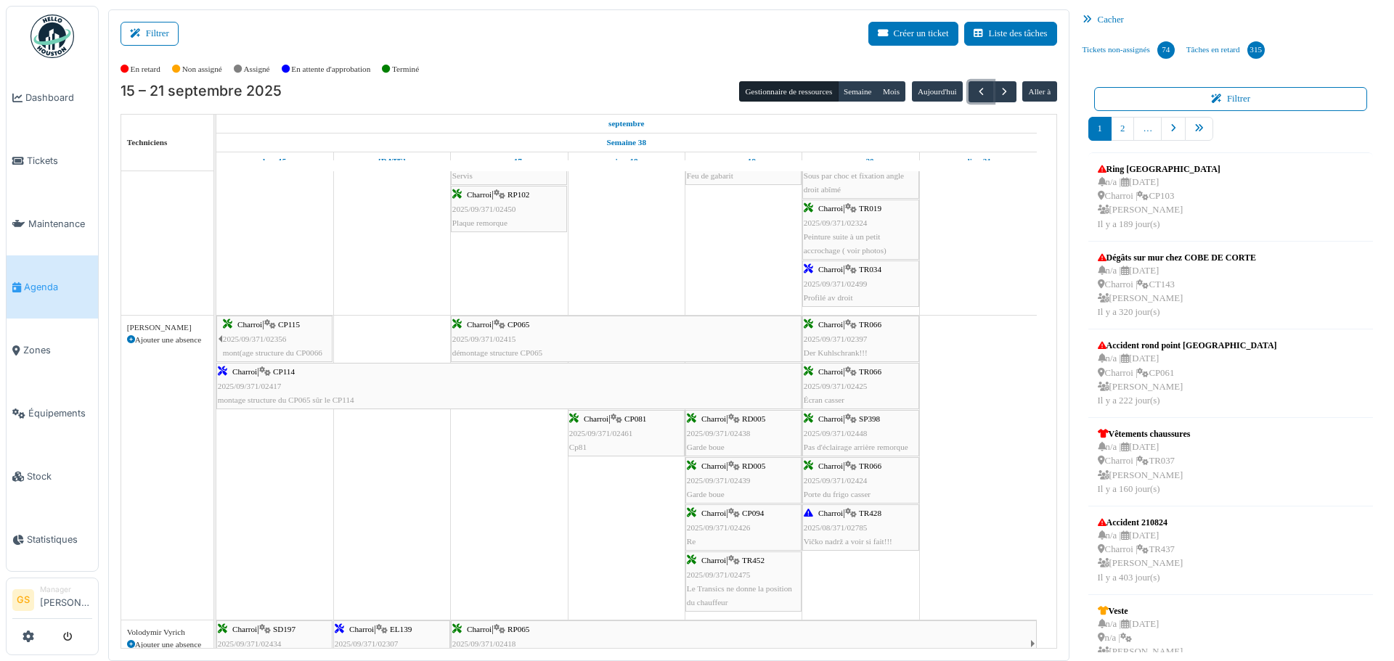
click at [839, 282] on span "2025/09/371/02499" at bounding box center [836, 283] width 64 height 9
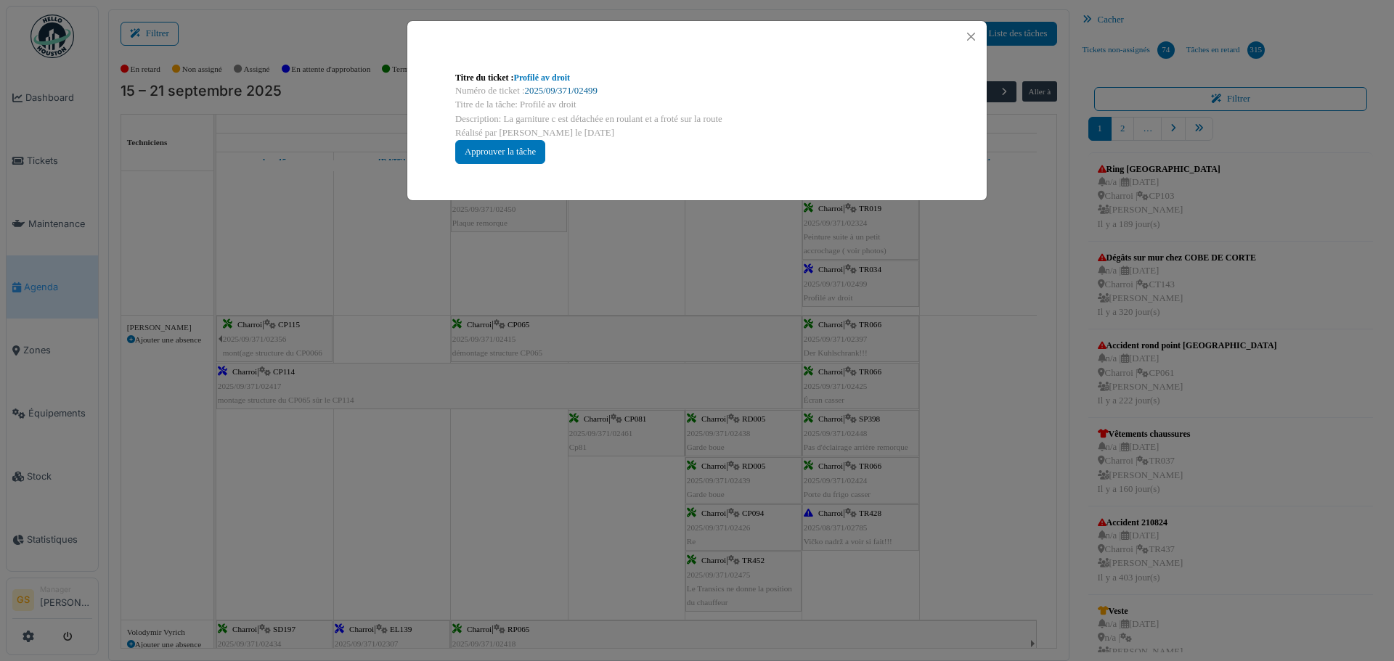
click at [579, 88] on link "2025/09/371/02499" at bounding box center [561, 91] width 73 height 10
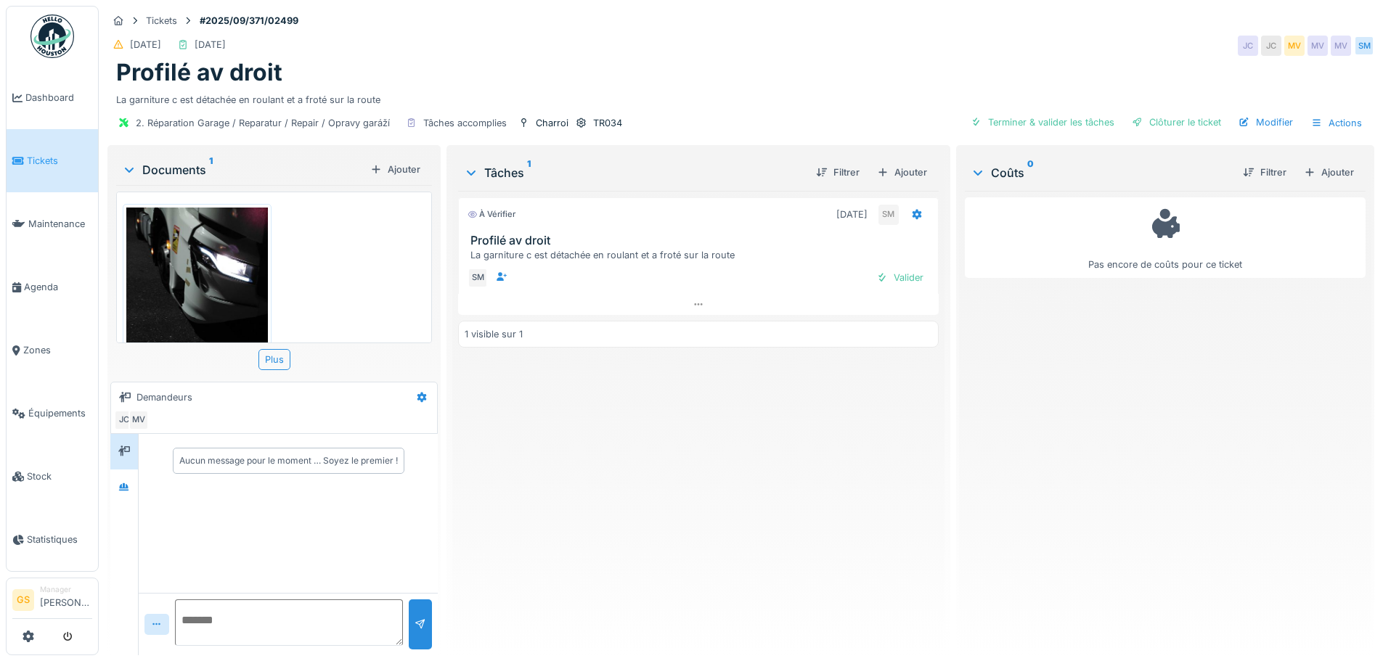
click at [213, 273] on img at bounding box center [197, 302] width 142 height 188
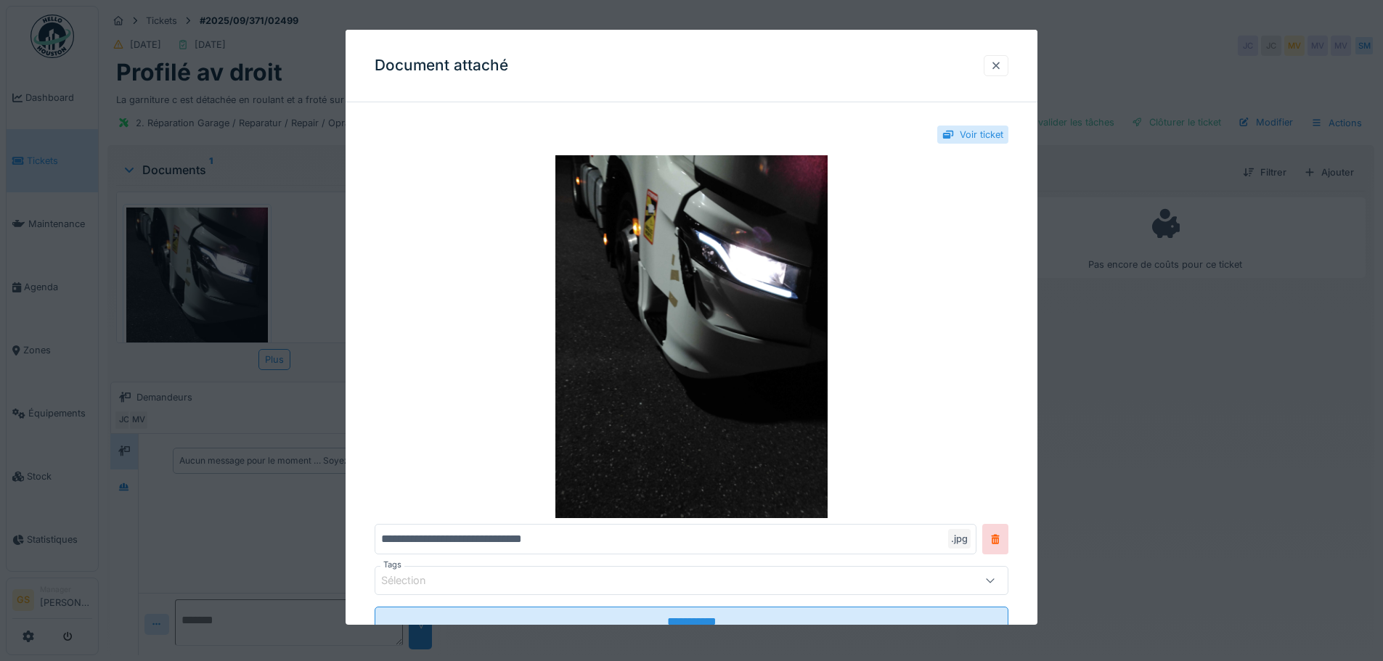
click at [1002, 62] on div at bounding box center [996, 66] width 12 height 14
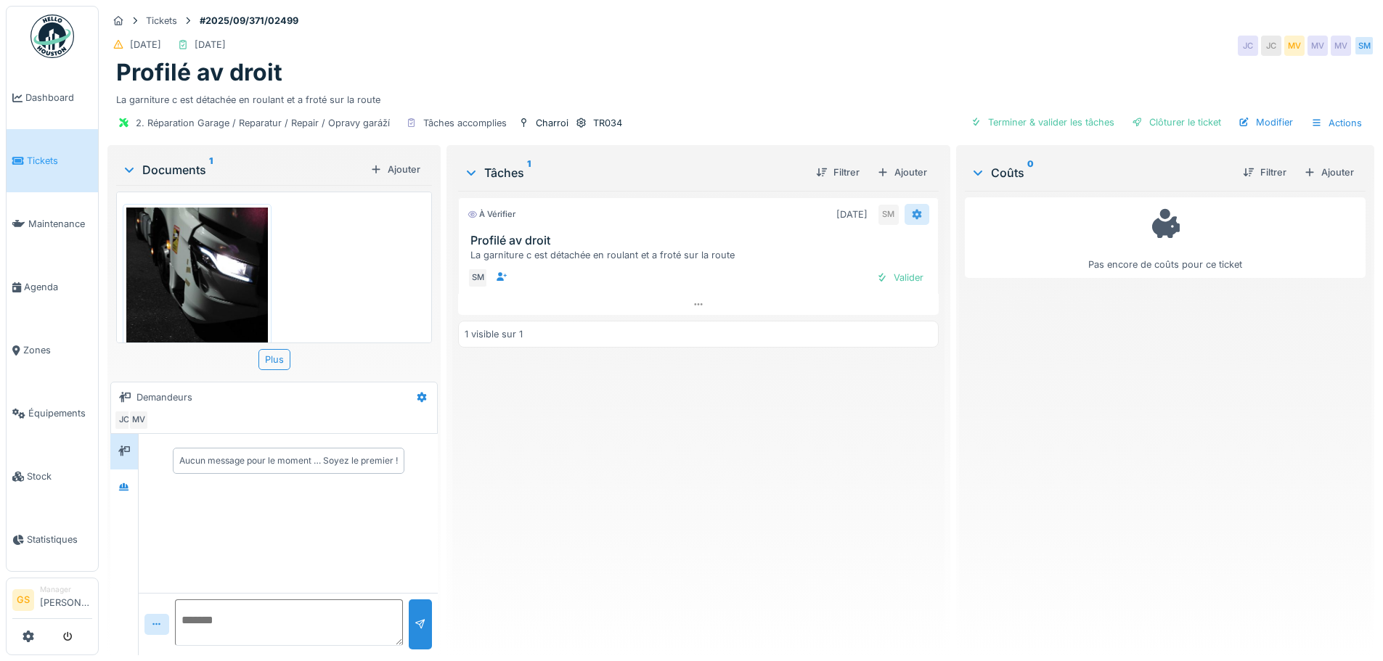
click at [912, 213] on icon at bounding box center [916, 215] width 9 height 10
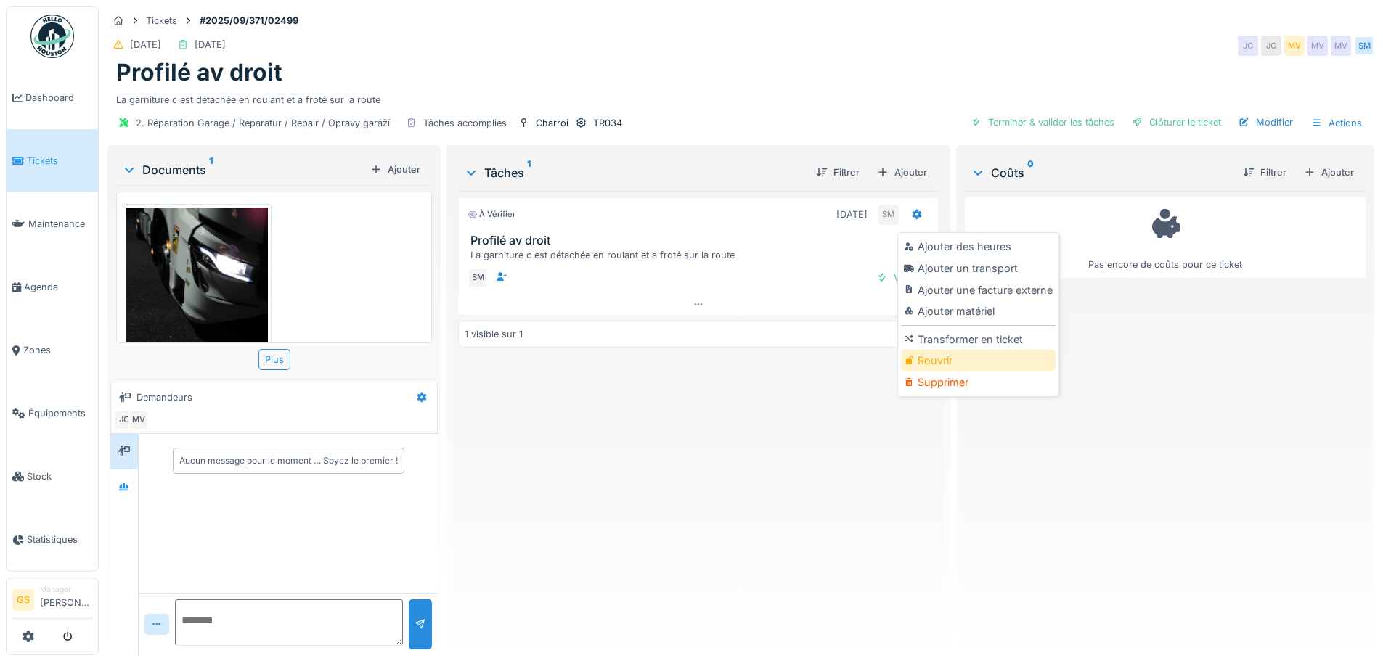
click at [925, 362] on div "Rouvrir" at bounding box center [978, 361] width 155 height 22
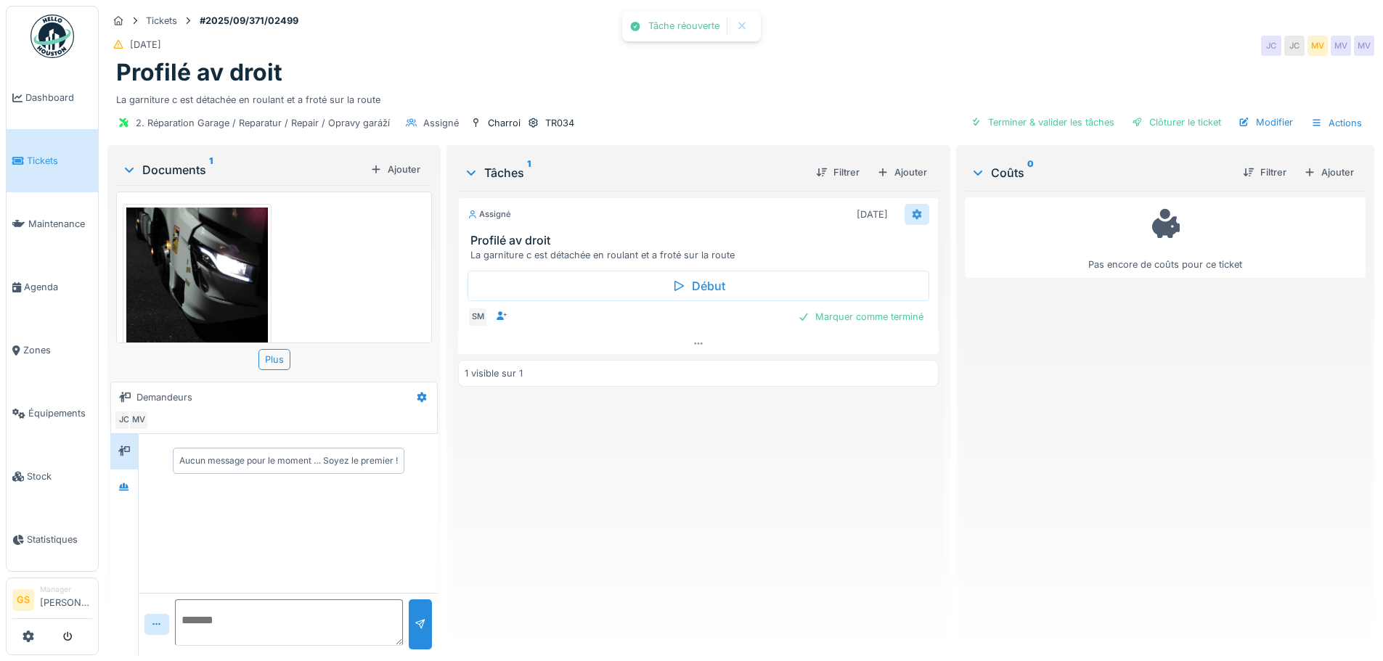
click at [911, 211] on icon at bounding box center [917, 214] width 12 height 9
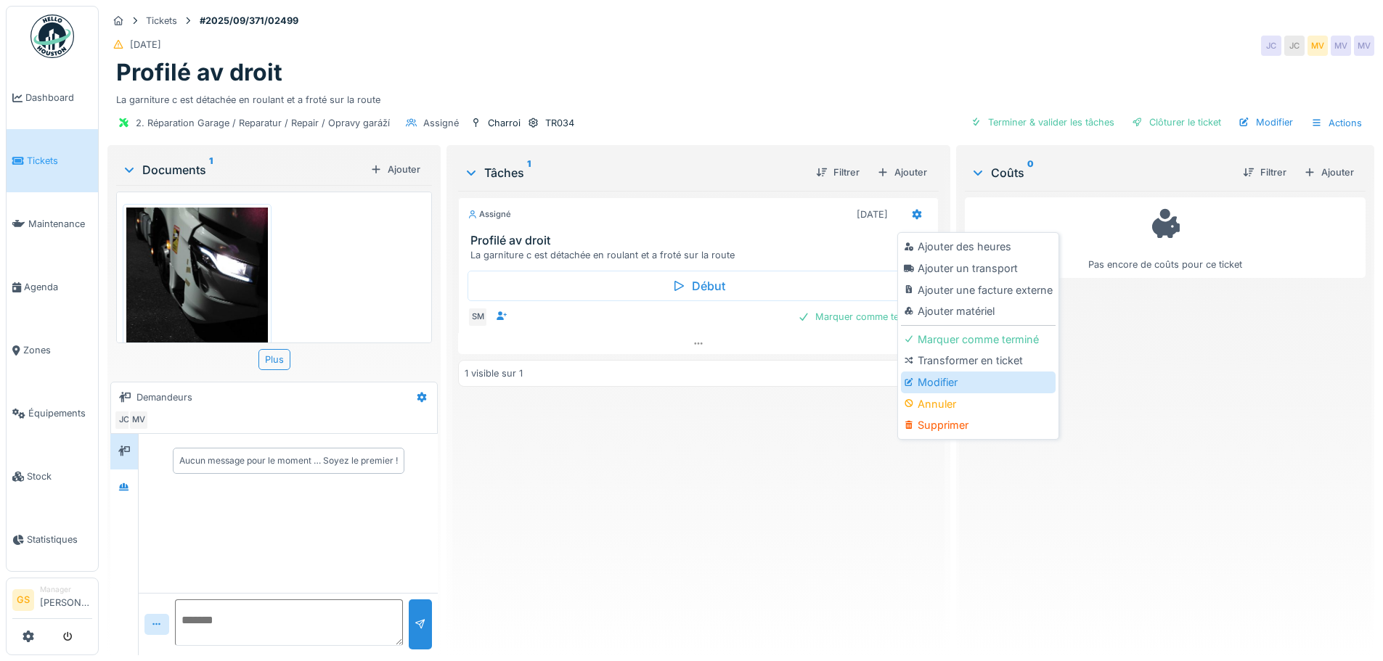
click at [949, 380] on div "Modifier" at bounding box center [978, 383] width 155 height 22
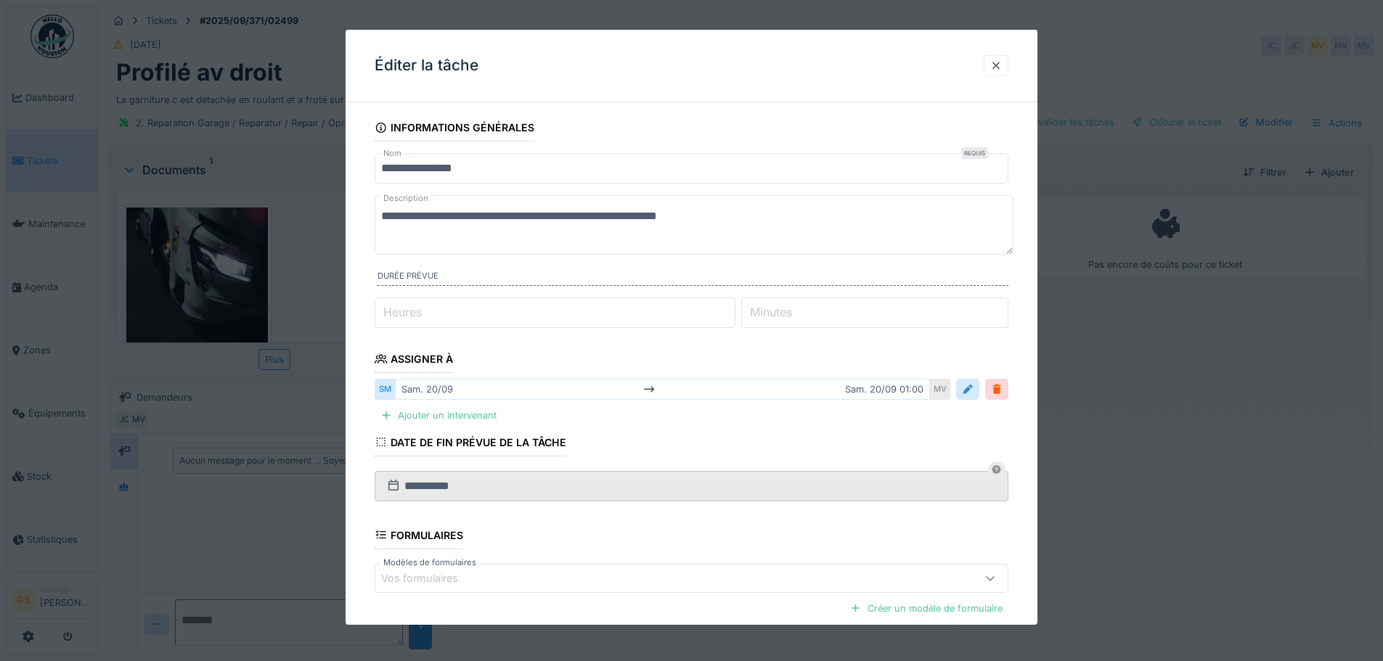
click at [385, 313] on label "Heures" at bounding box center [402, 311] width 44 height 17
click at [385, 313] on input "*" at bounding box center [555, 313] width 361 height 30
type input "*"
click at [792, 312] on label "Minutes" at bounding box center [771, 311] width 48 height 17
click at [792, 312] on input "*" at bounding box center [874, 313] width 267 height 30
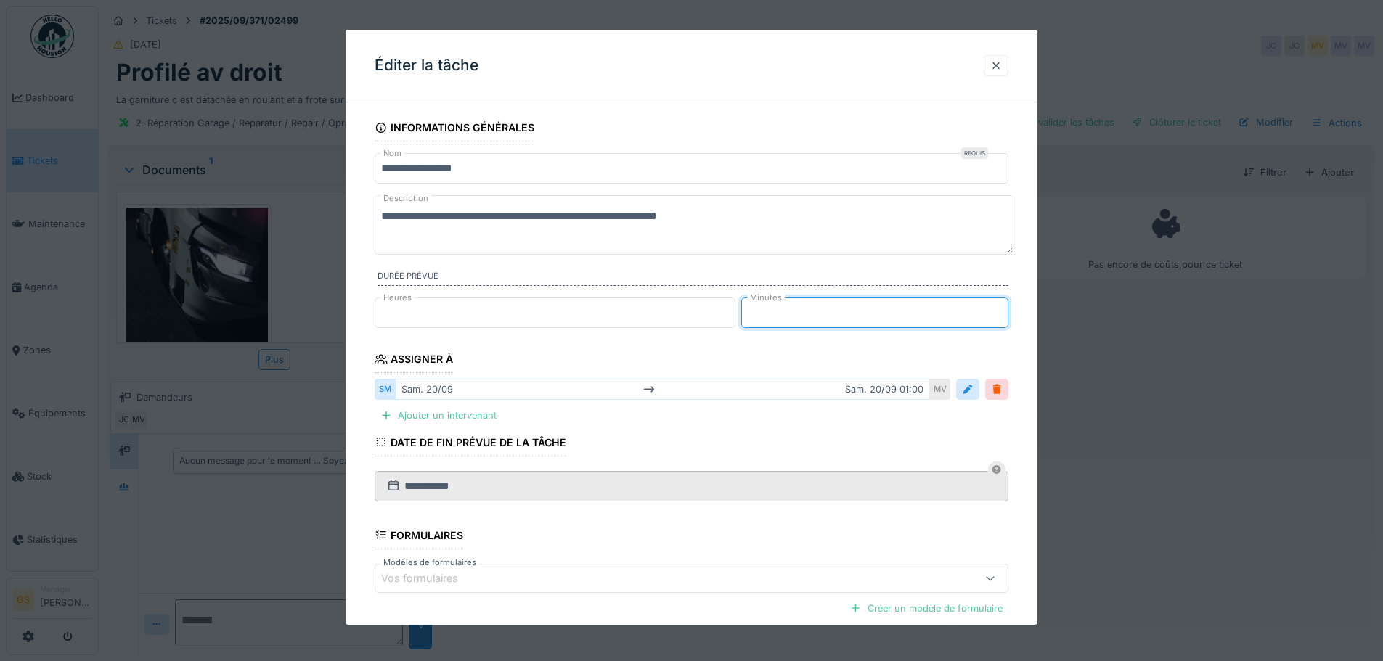
type input "*"
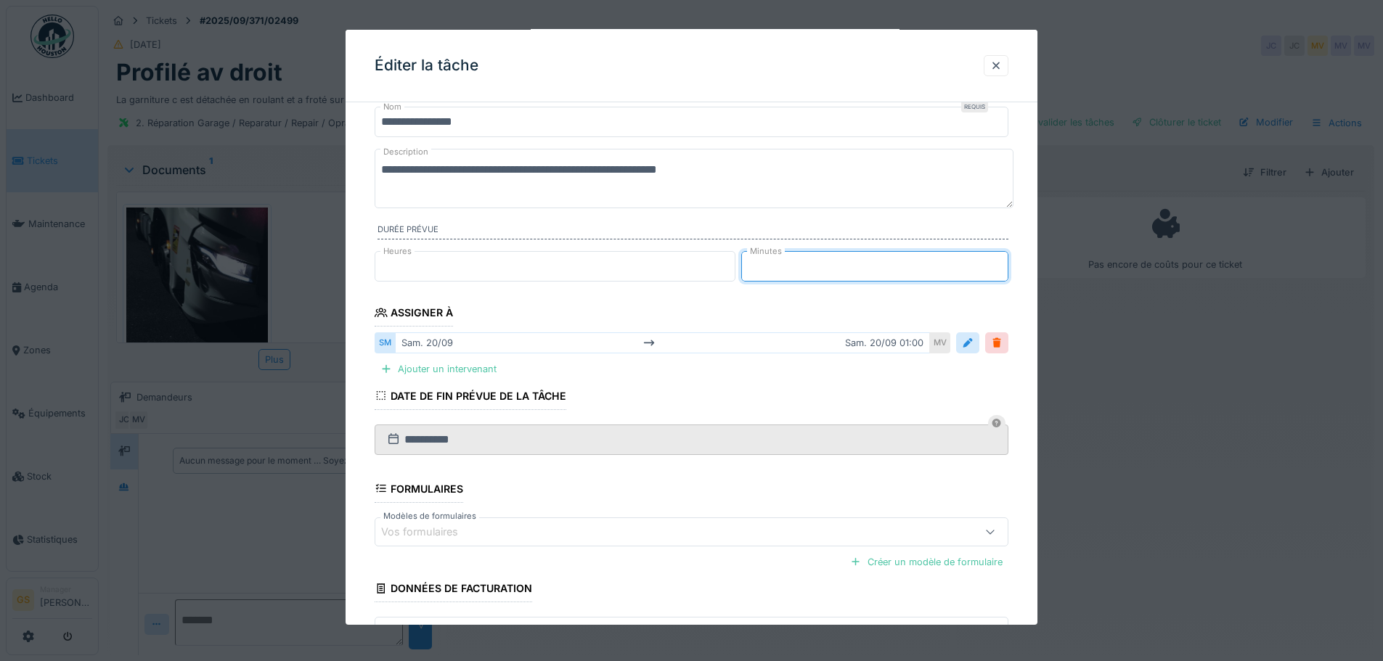
scroll to position [150, 0]
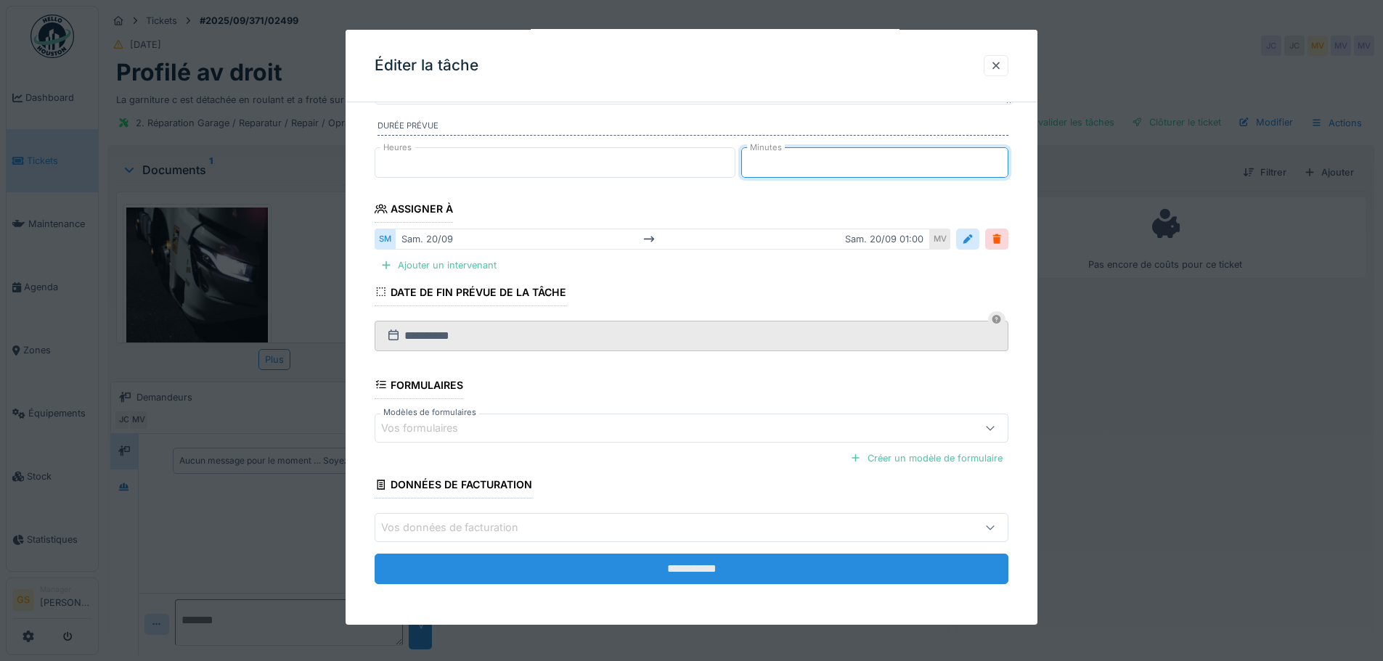
type input "**"
click at [628, 566] on input "**********" at bounding box center [692, 569] width 634 height 30
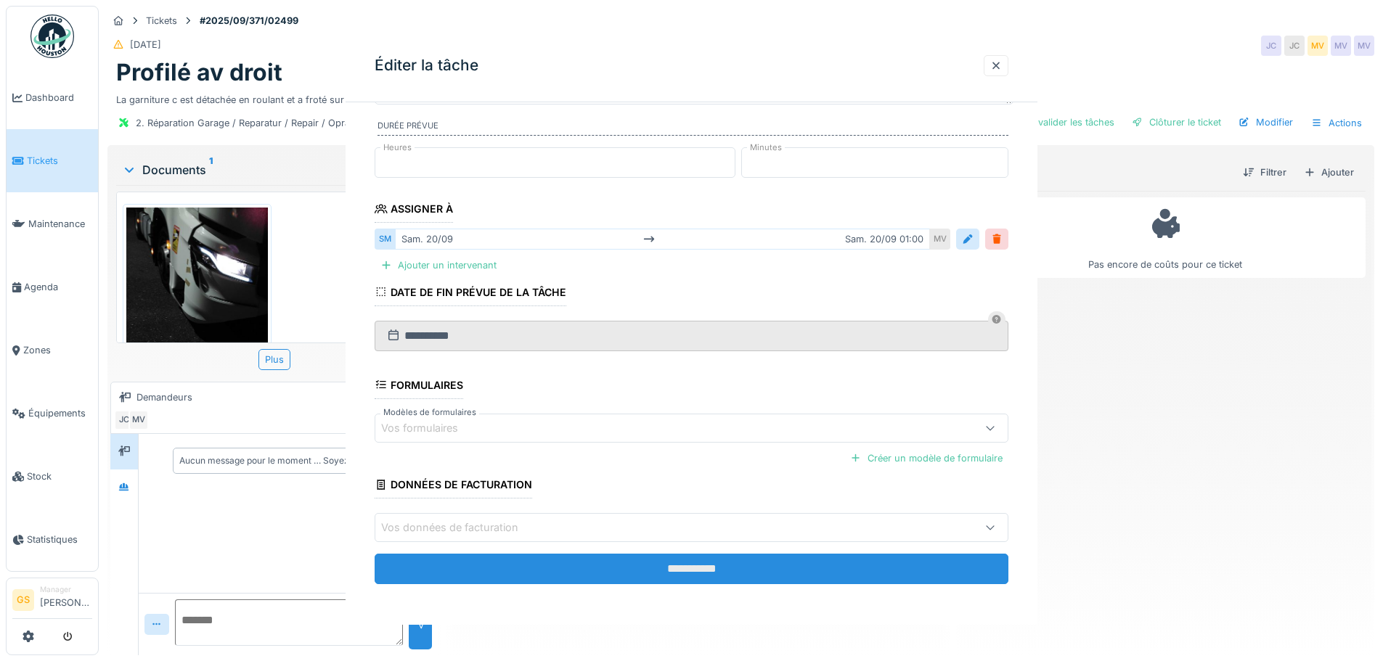
scroll to position [0, 0]
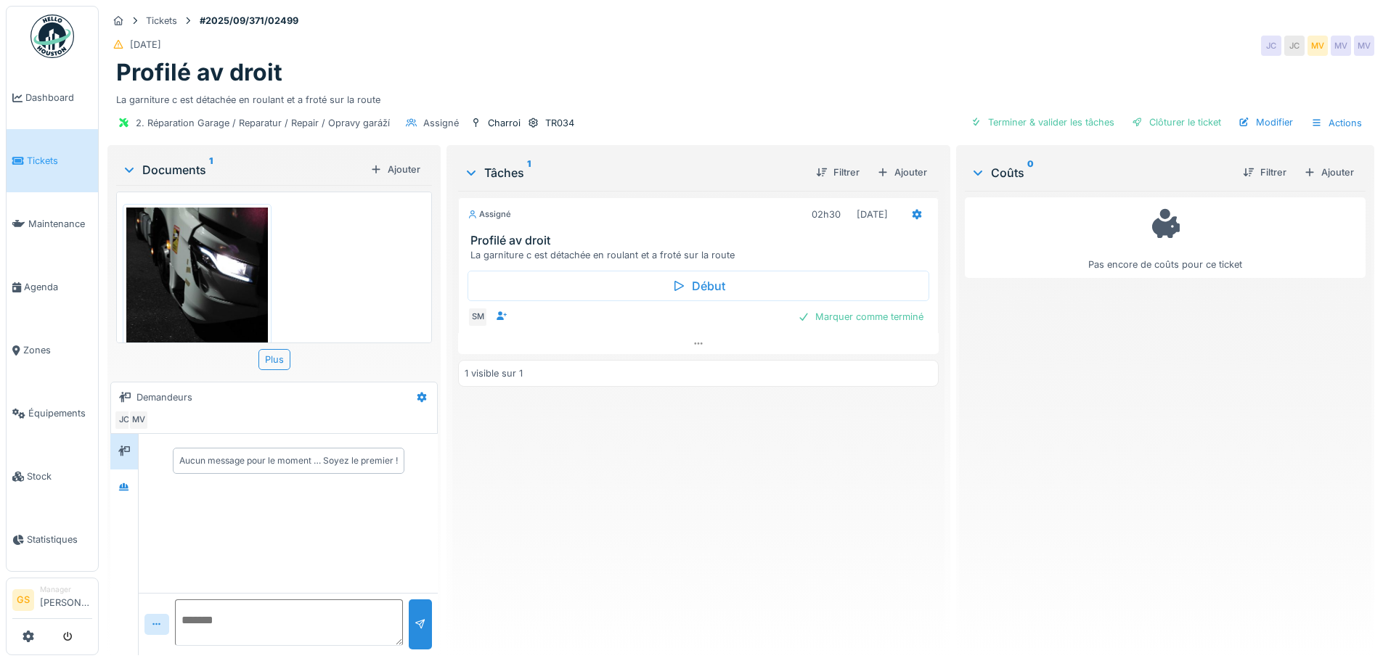
click at [36, 154] on span "Tickets" at bounding box center [59, 161] width 65 height 14
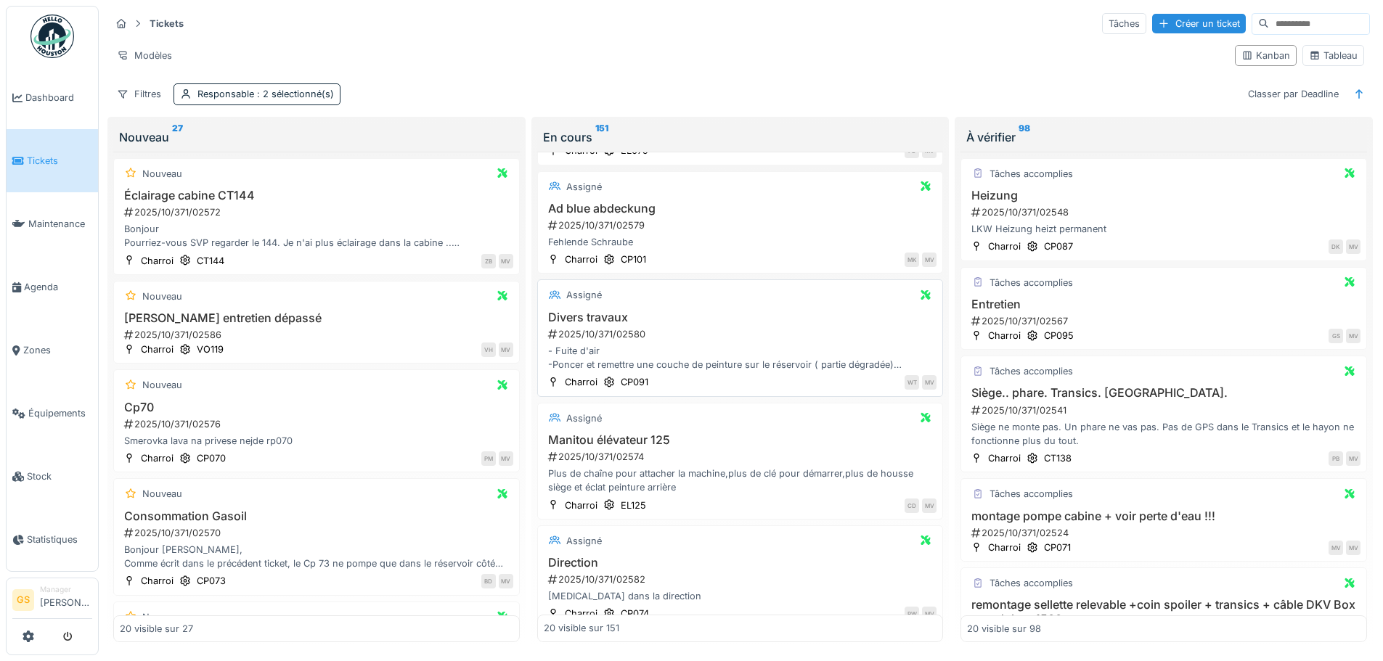
scroll to position [145, 0]
